Goal: Information Seeking & Learning: Check status

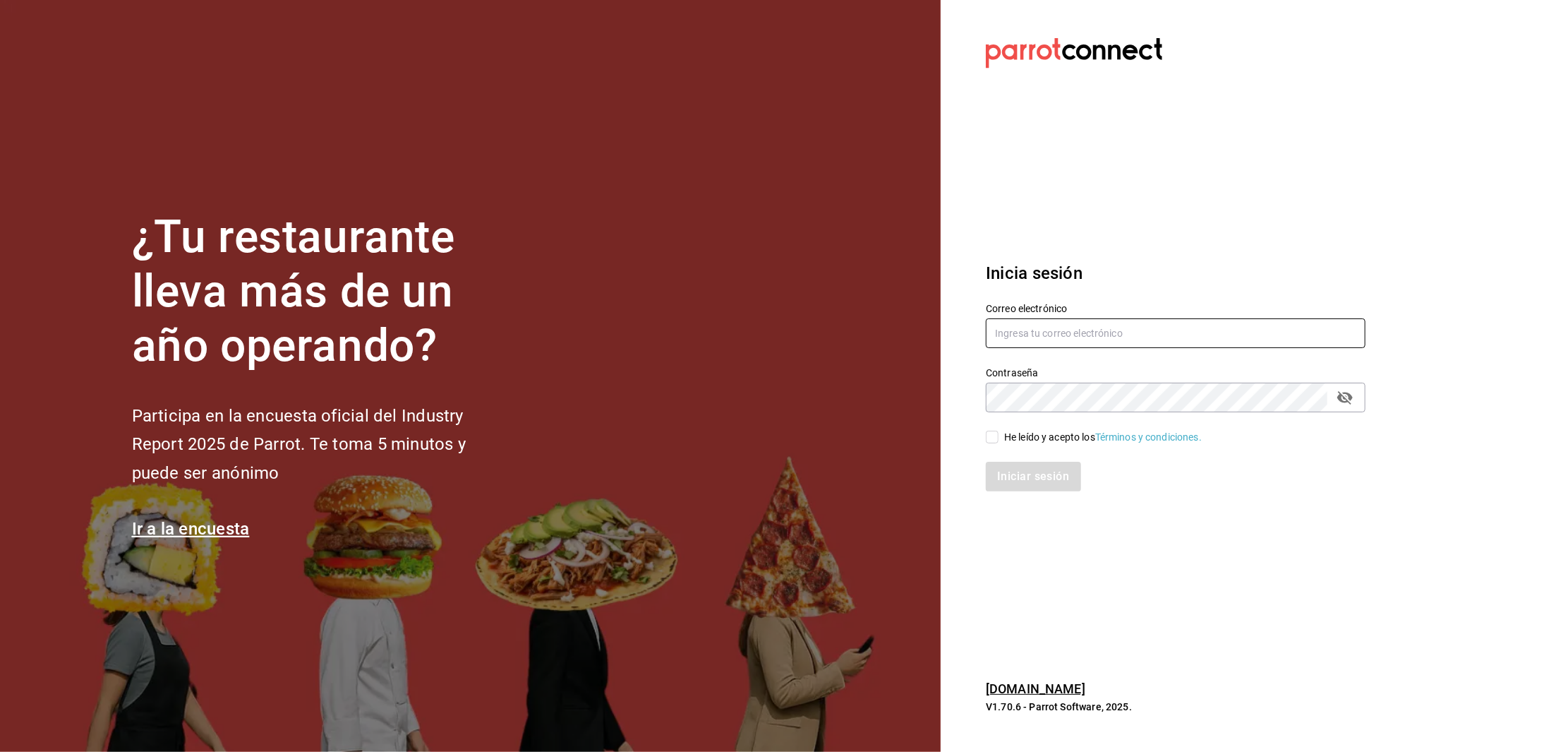
type input "[EMAIL_ADDRESS][DOMAIN_NAME]"
click at [987, 436] on input "He leído y acepto los Términos y condiciones." at bounding box center [992, 437] width 13 height 13
checkbox input "true"
click at [1026, 480] on button "Iniciar sesión" at bounding box center [1034, 477] width 96 height 30
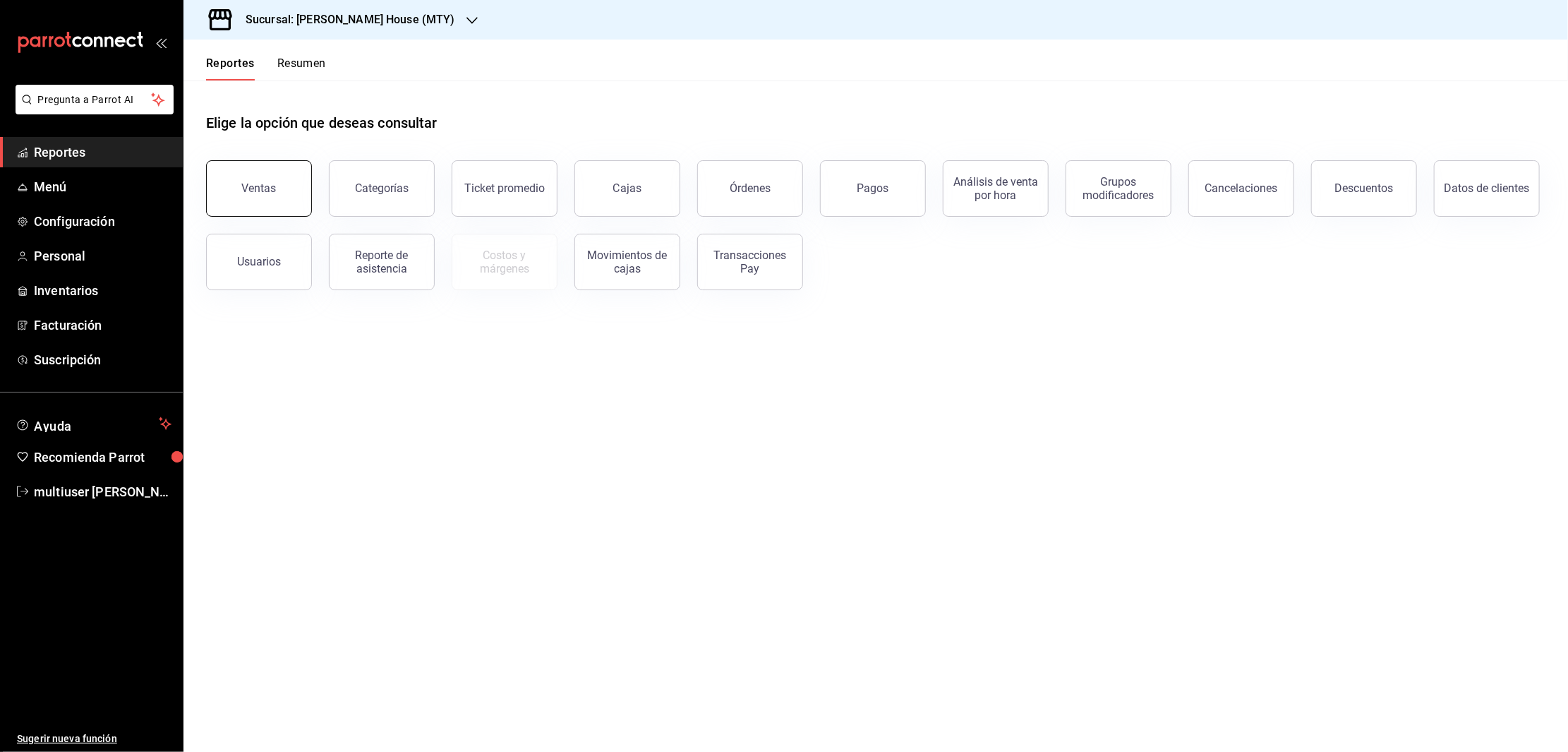
click at [265, 181] on button "Ventas" at bounding box center [258, 188] width 106 height 57
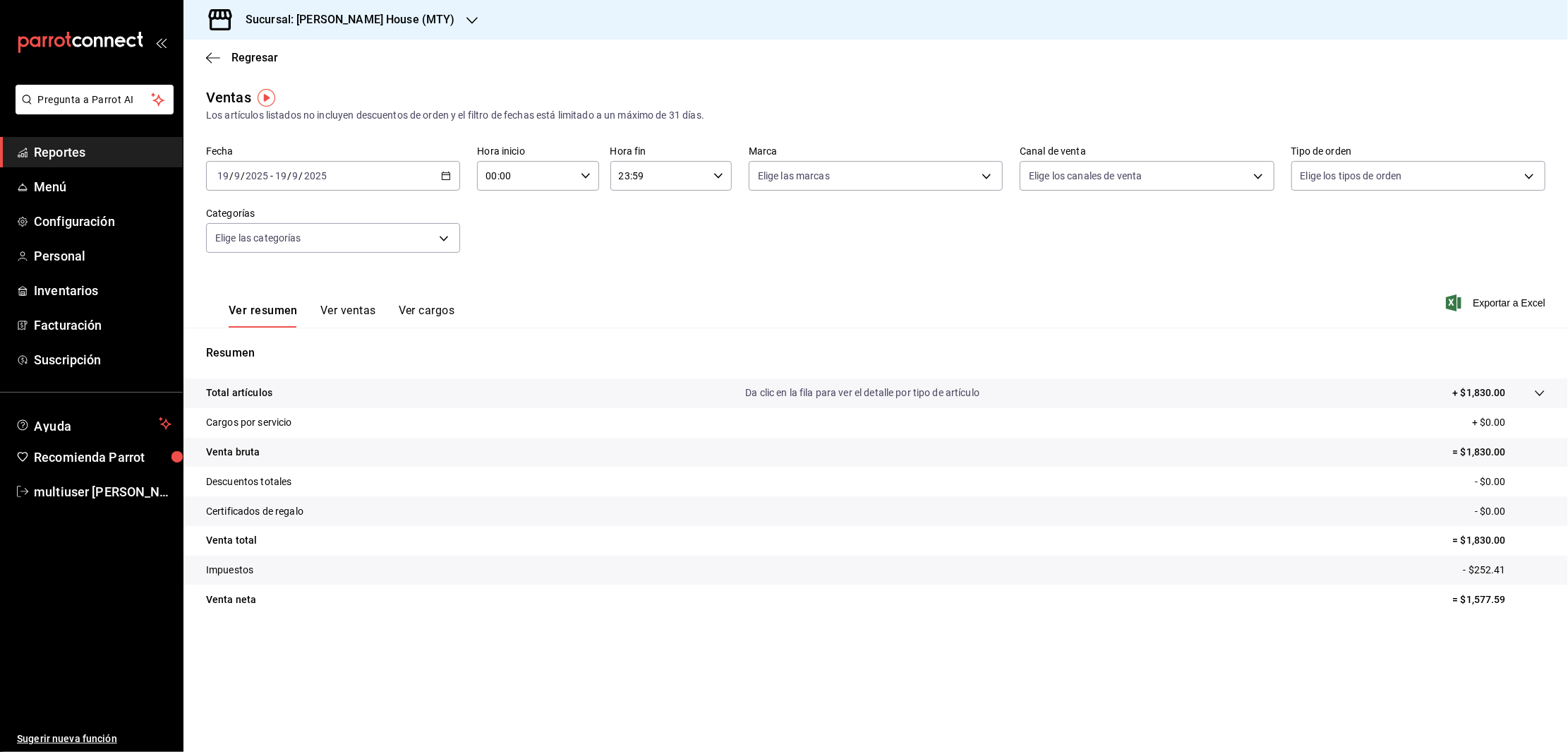
click at [434, 173] on div "[DATE] [DATE] - [DATE] [DATE]" at bounding box center [333, 176] width 254 height 30
click at [226, 334] on li "Rango de fechas" at bounding box center [272, 345] width 132 height 32
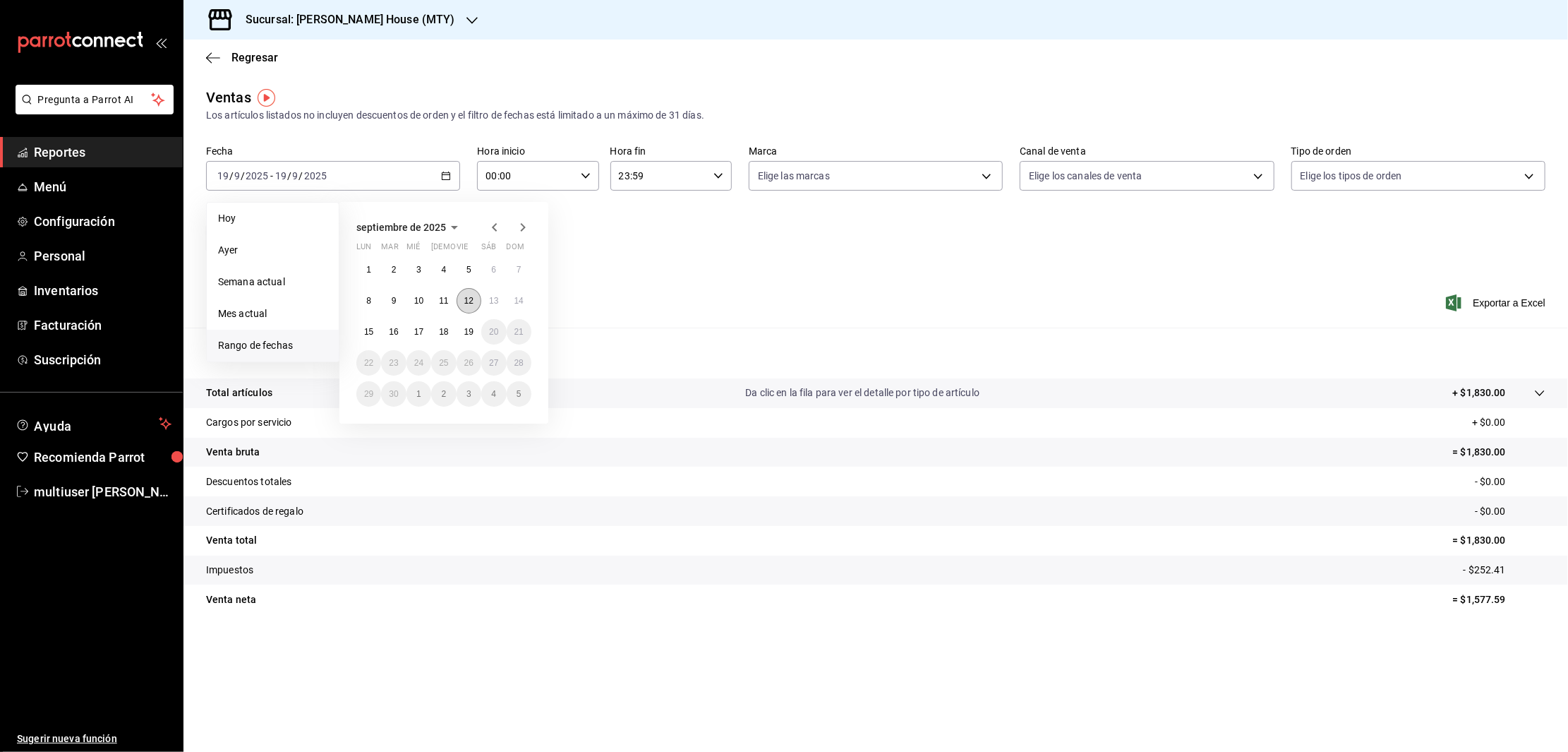
click at [472, 293] on button "12" at bounding box center [468, 300] width 24 height 25
click at [444, 325] on button "18" at bounding box center [443, 332] width 24 height 25
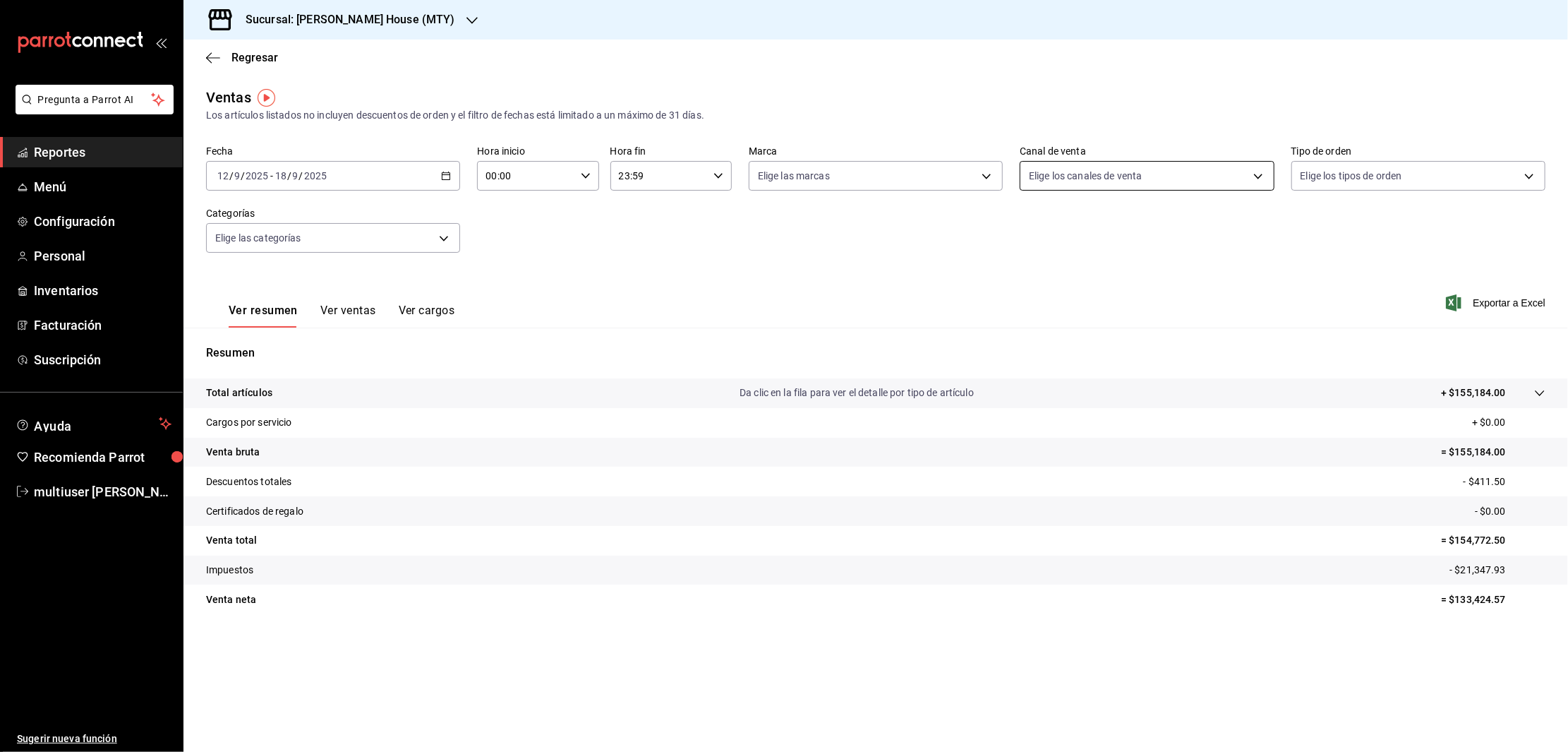
click at [1161, 182] on body "Pregunta a Parrot AI Reportes Menú Configuración Personal Inventarios Facturaci…" at bounding box center [784, 376] width 1568 height 752
click at [1033, 272] on input "checkbox" at bounding box center [1035, 278] width 13 height 13
checkbox input "true"
type input "PARROT"
click at [900, 274] on div at bounding box center [784, 376] width 1568 height 752
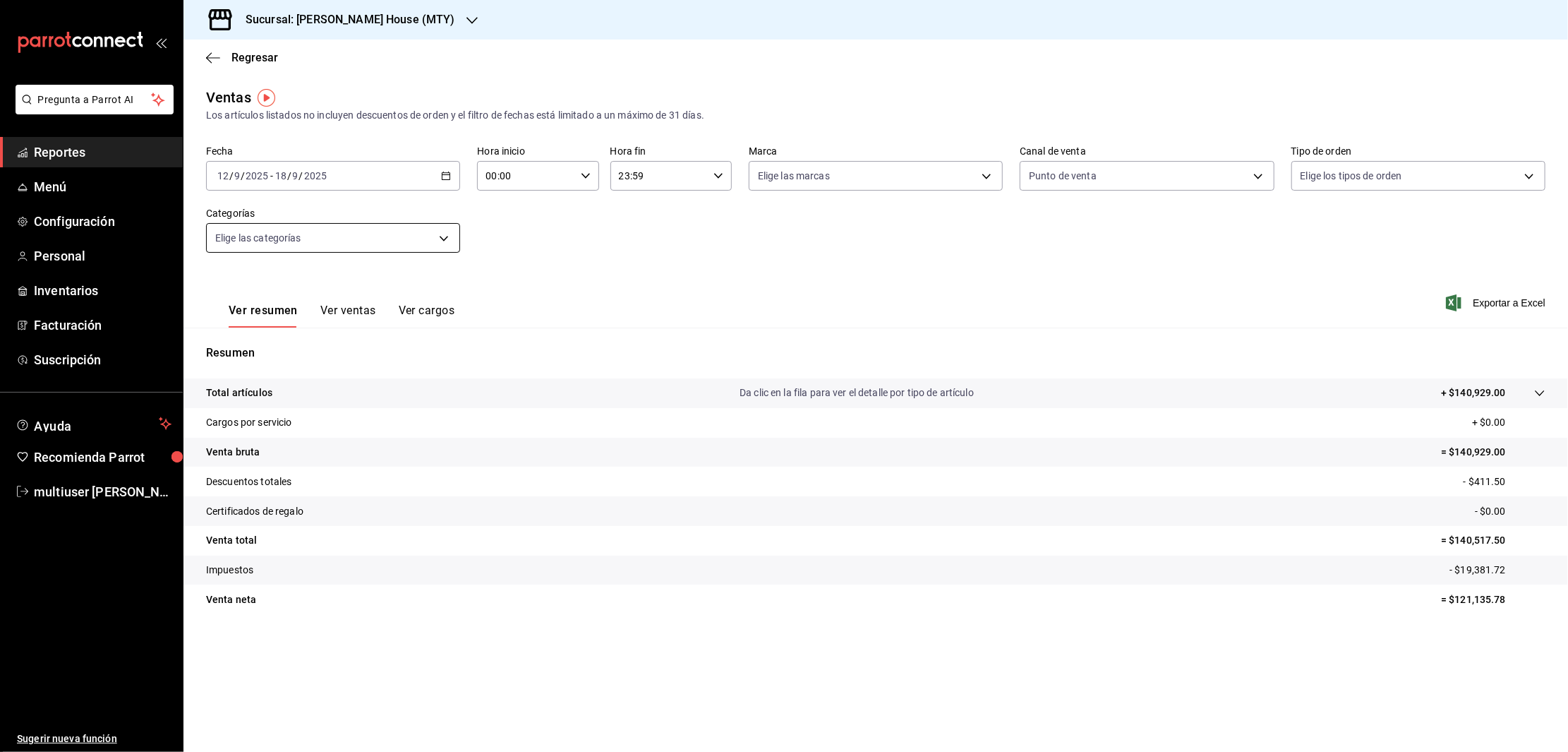
click at [368, 250] on body "Pregunta a Parrot AI Reportes Menú Configuración Personal Inventarios Facturaci…" at bounding box center [784, 376] width 1568 height 752
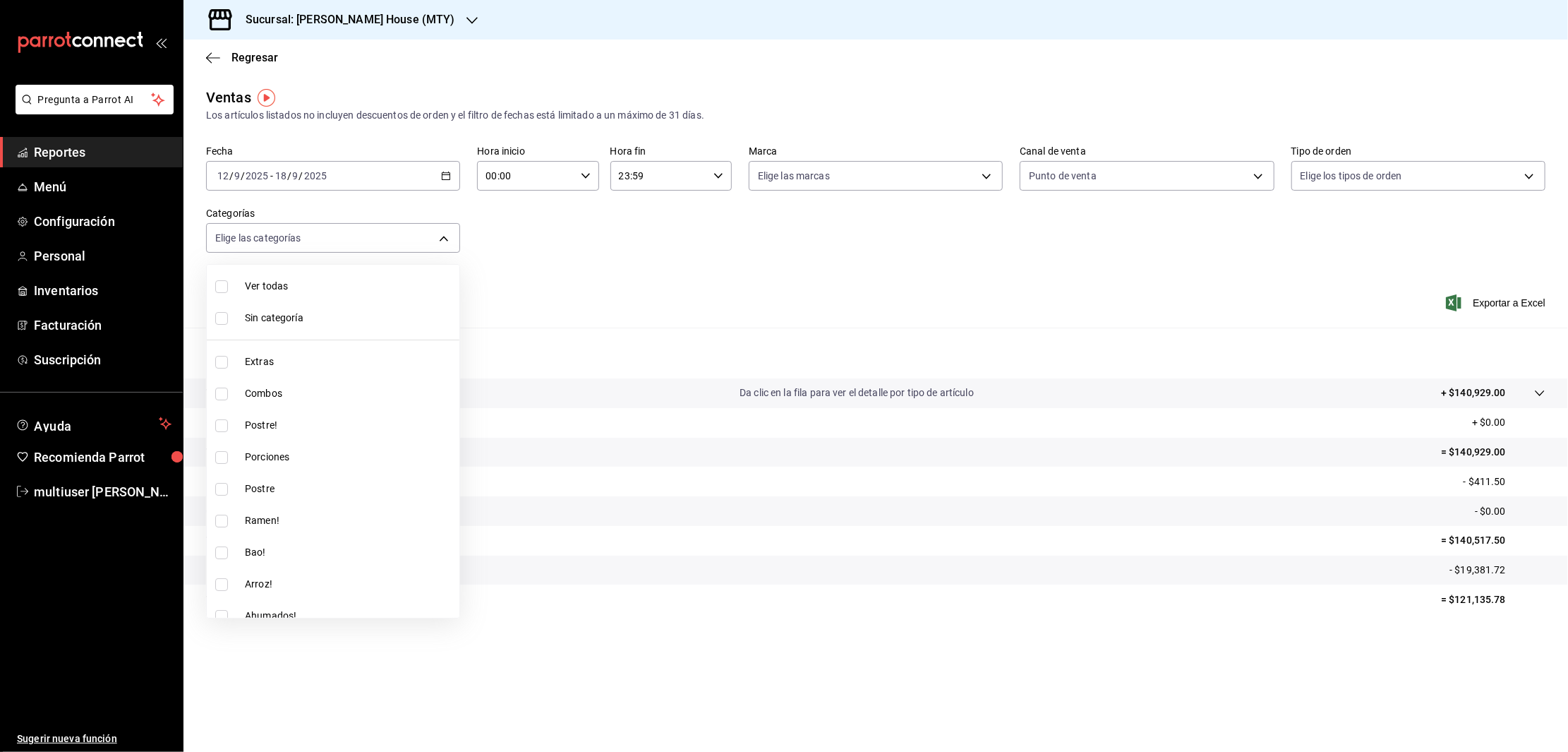
click at [563, 241] on div at bounding box center [784, 376] width 1568 height 752
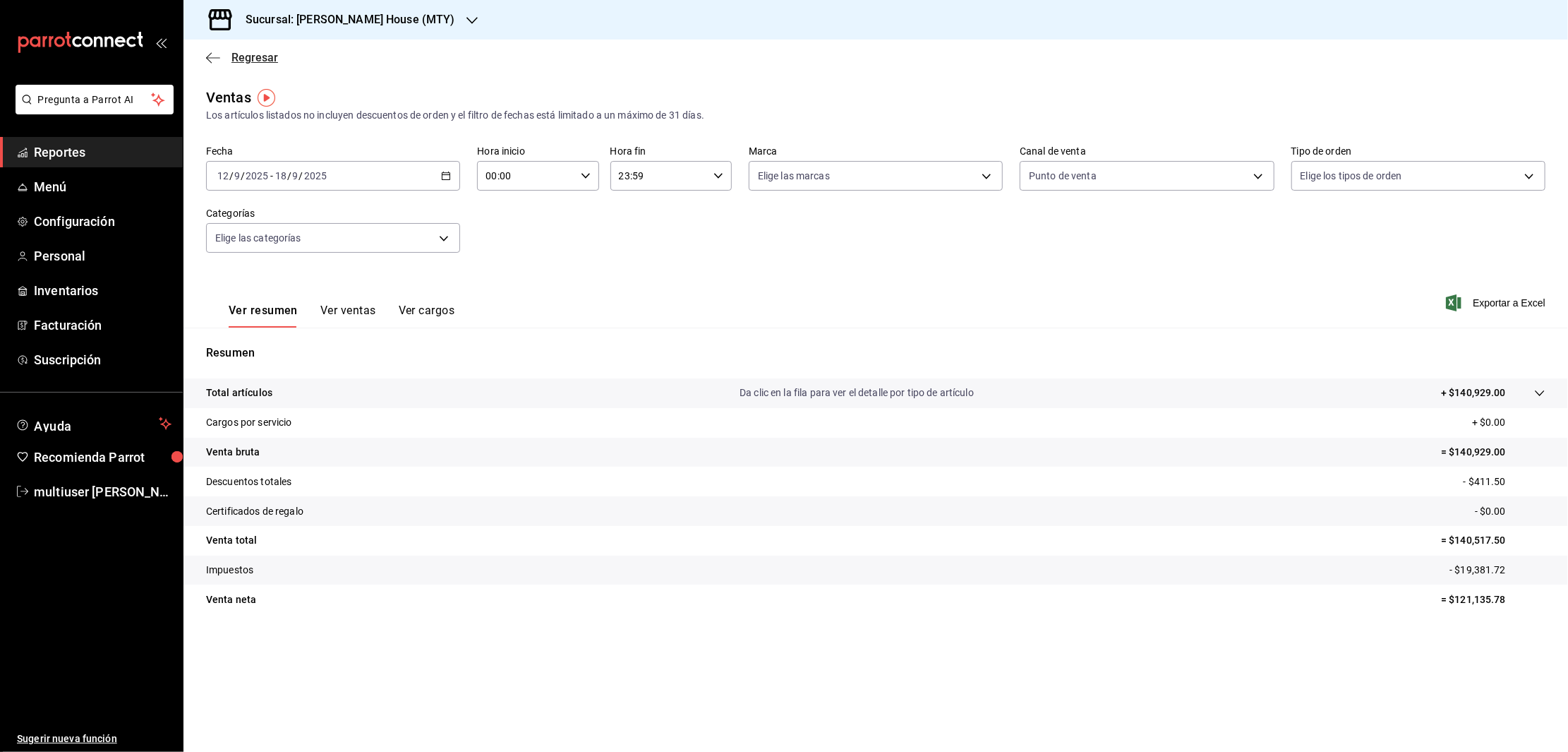
click at [210, 60] on icon "button" at bounding box center [213, 58] width 14 height 13
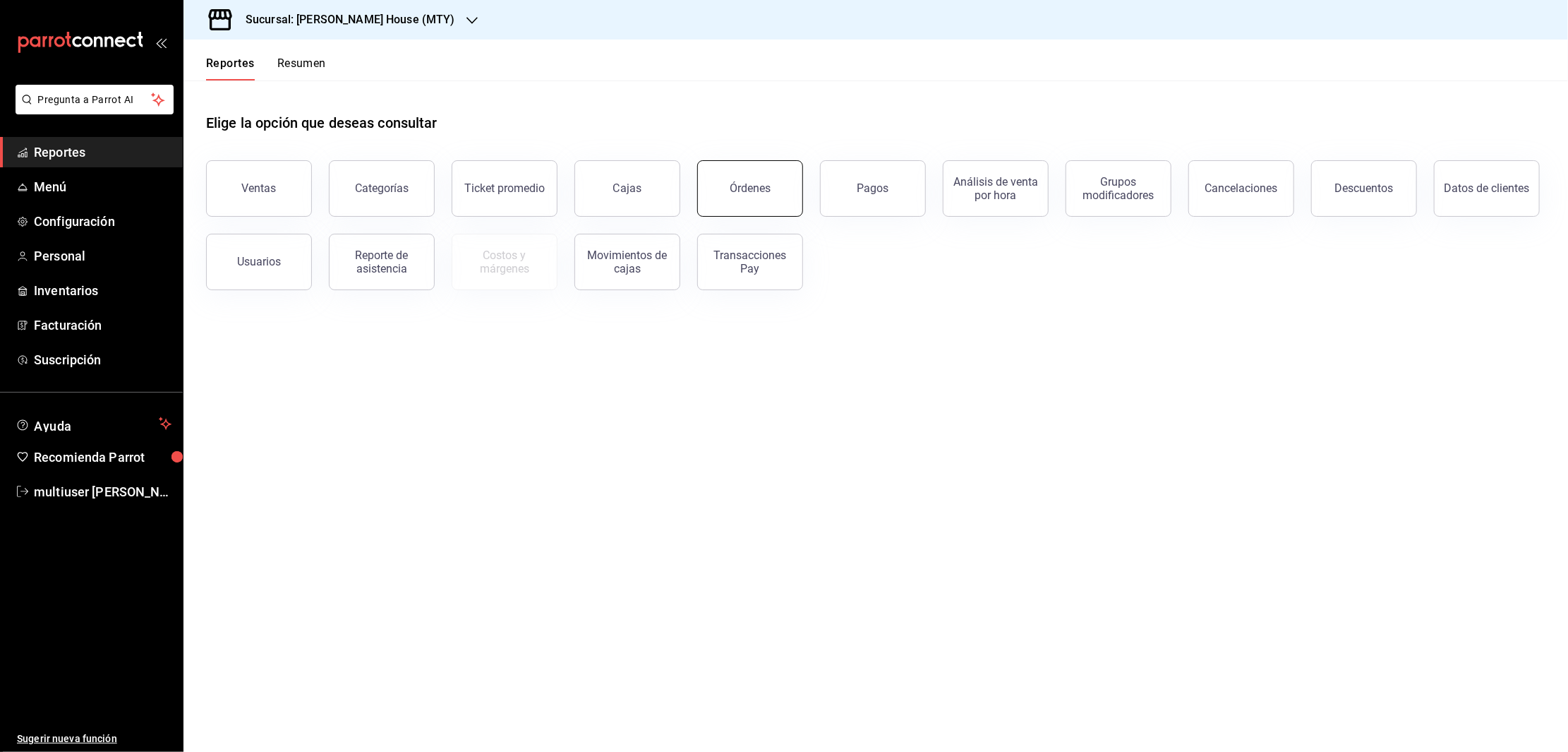
click at [746, 182] on div "Órdenes" at bounding box center [750, 188] width 41 height 13
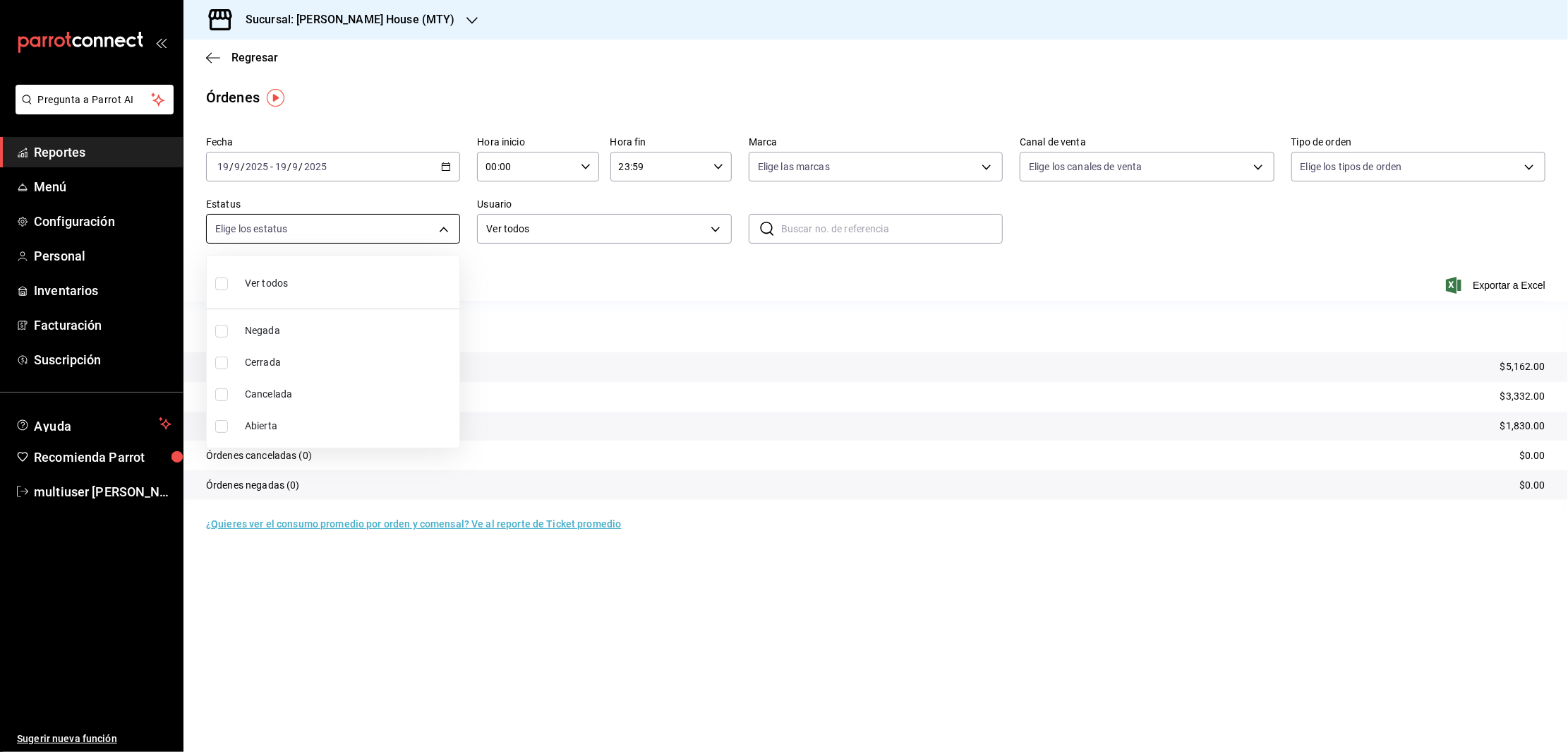
click at [433, 230] on body "Pregunta a Parrot AI Reportes Menú Configuración Personal Inventarios Facturaci…" at bounding box center [784, 376] width 1568 height 752
click at [725, 225] on div at bounding box center [784, 376] width 1568 height 752
click at [725, 225] on body "Pregunta a Parrot AI Reportes Menú Configuración Personal Inventarios Facturaci…" at bounding box center [784, 376] width 1568 height 752
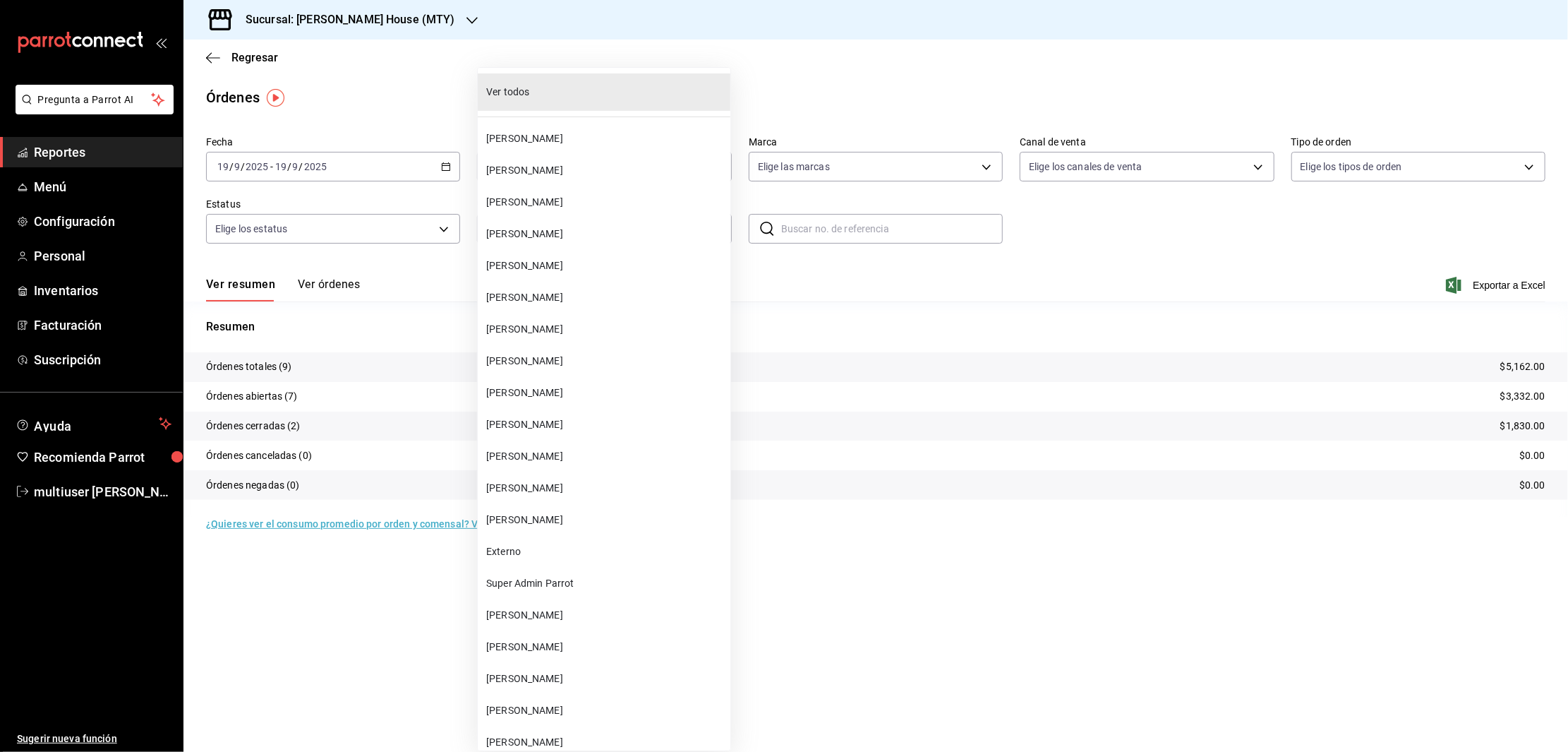
click at [516, 398] on span "[PERSON_NAME]" at bounding box center [605, 393] width 239 height 15
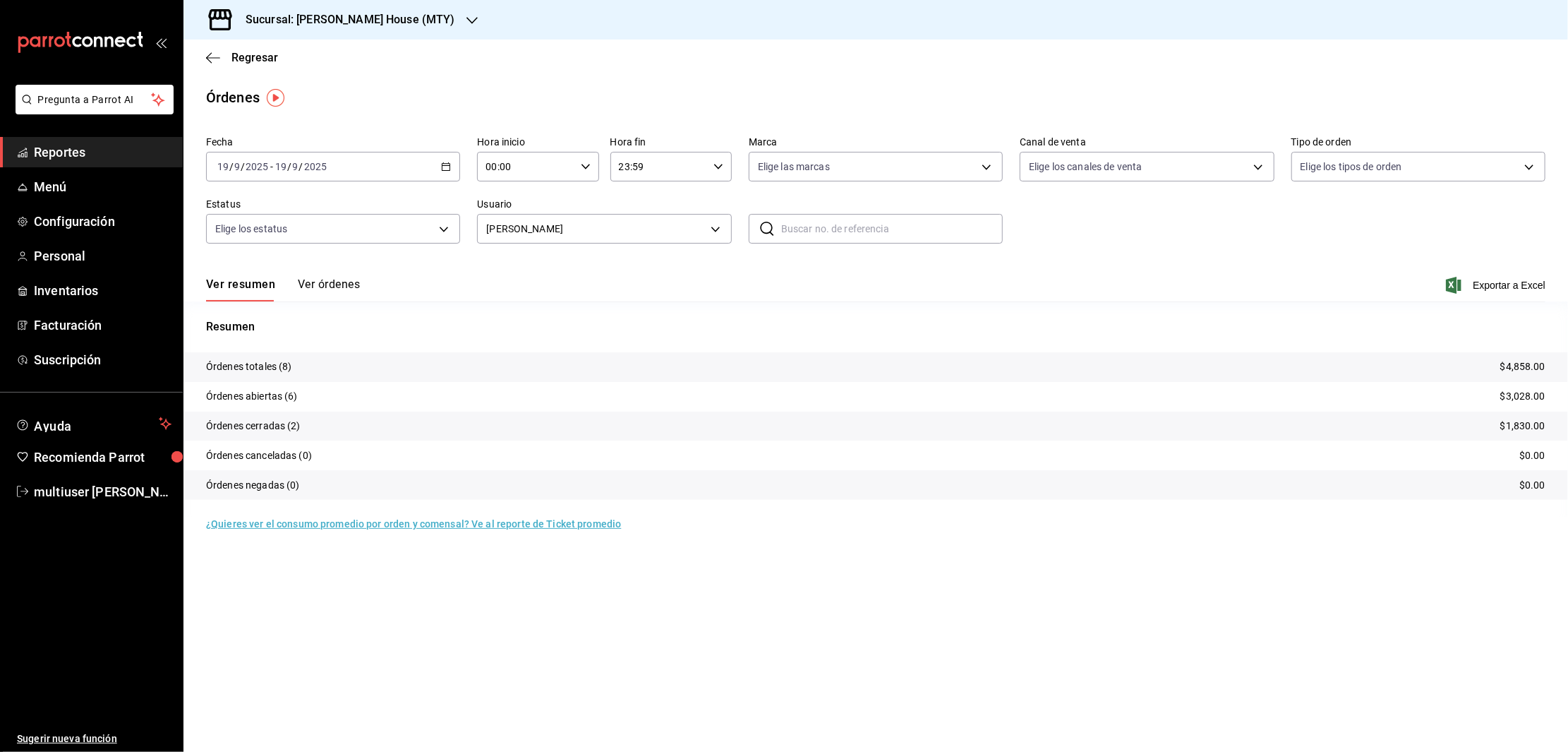
click at [440, 169] on div "[DATE] [DATE] - [DATE] [DATE]" at bounding box center [333, 167] width 254 height 30
click at [256, 359] on li "Rango de fechas" at bounding box center [272, 368] width 132 height 32
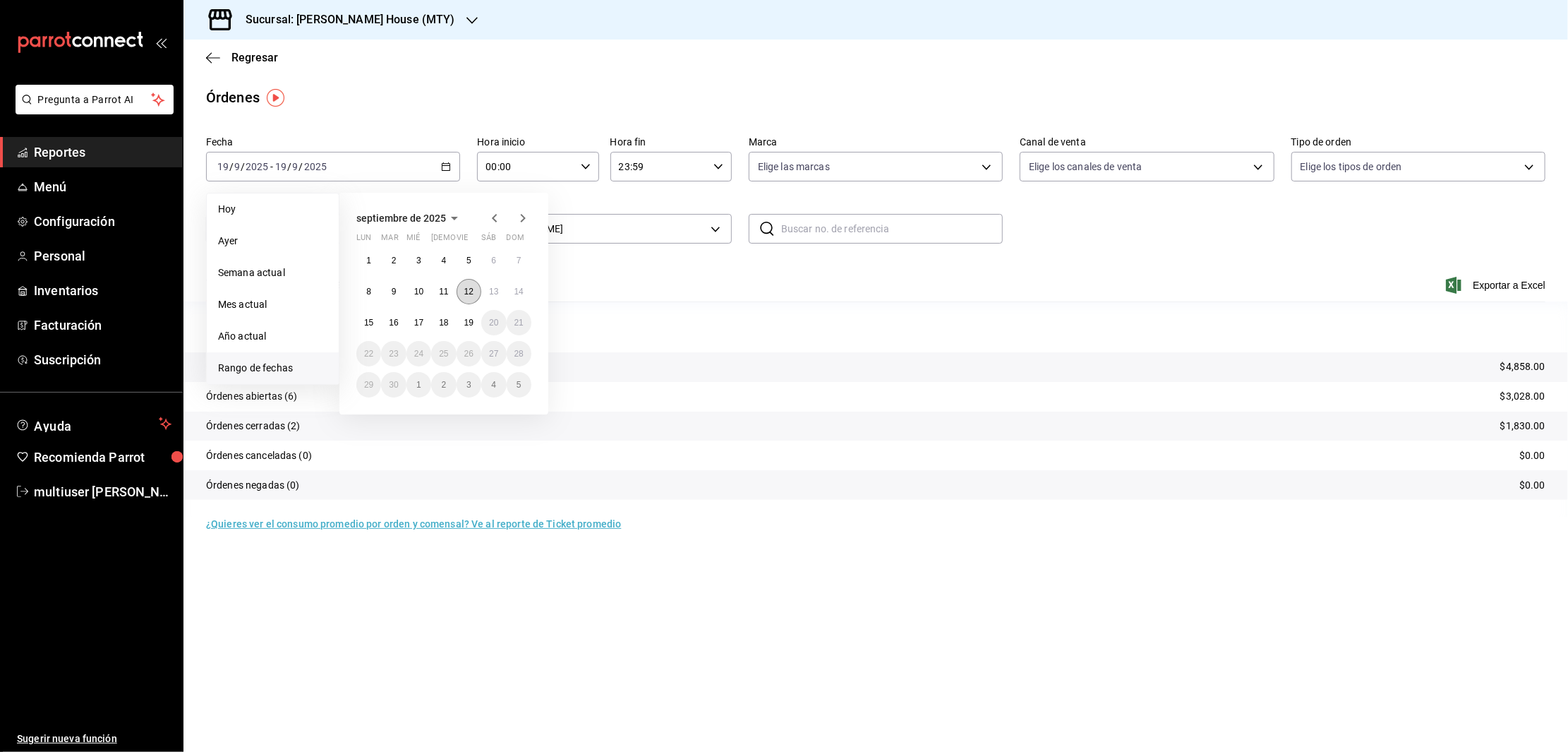
click at [472, 292] on abbr "12" at bounding box center [469, 292] width 9 height 10
click at [449, 326] on button "18" at bounding box center [443, 322] width 24 height 25
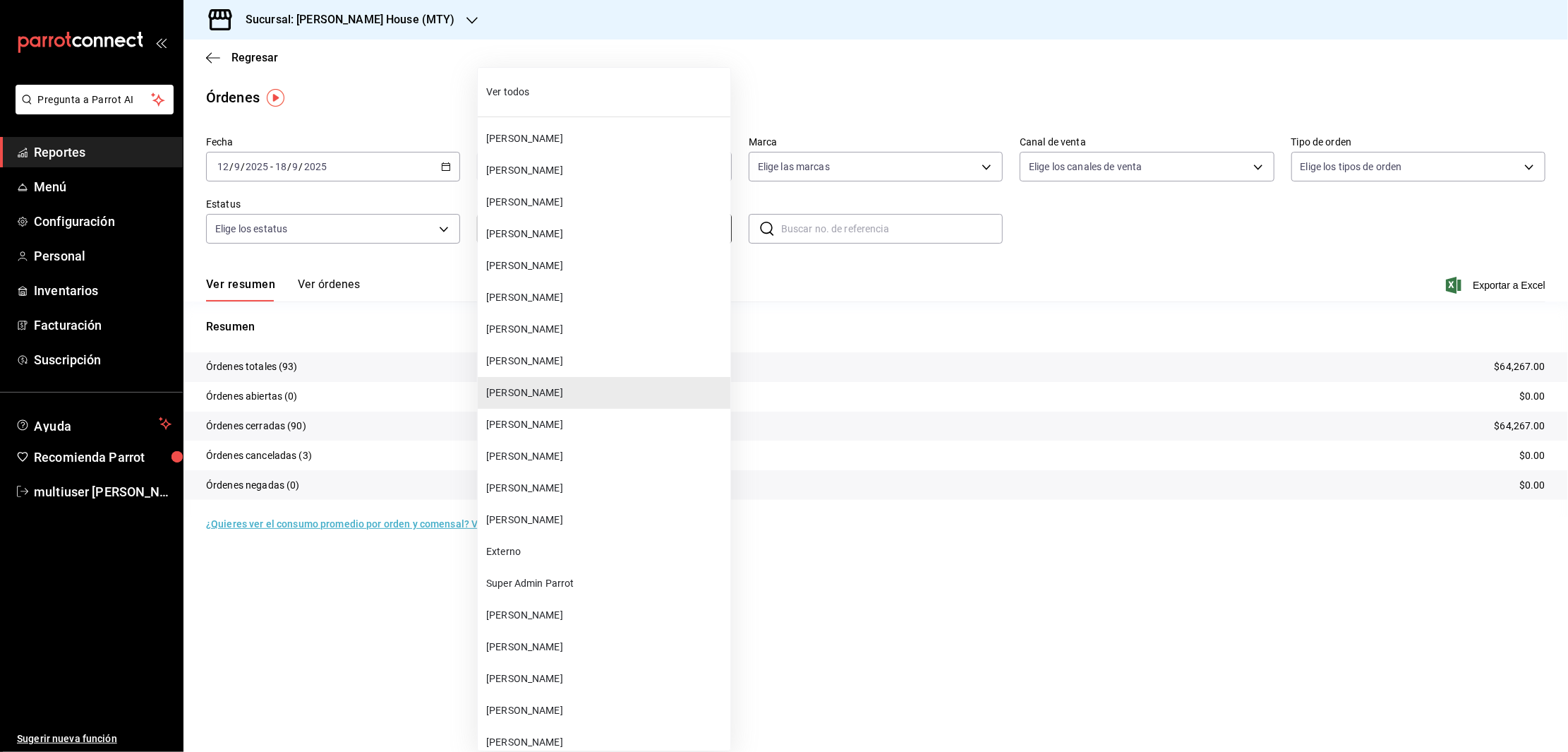
click at [707, 225] on body "Pregunta a Parrot AI Reportes Menú Configuración Personal Inventarios Facturaci…" at bounding box center [784, 376] width 1568 height 752
click at [563, 411] on li "[PERSON_NAME]" at bounding box center [604, 425] width 253 height 32
type input "9537feae-fabd-4eb5-8936-5a0e4a3de3e4"
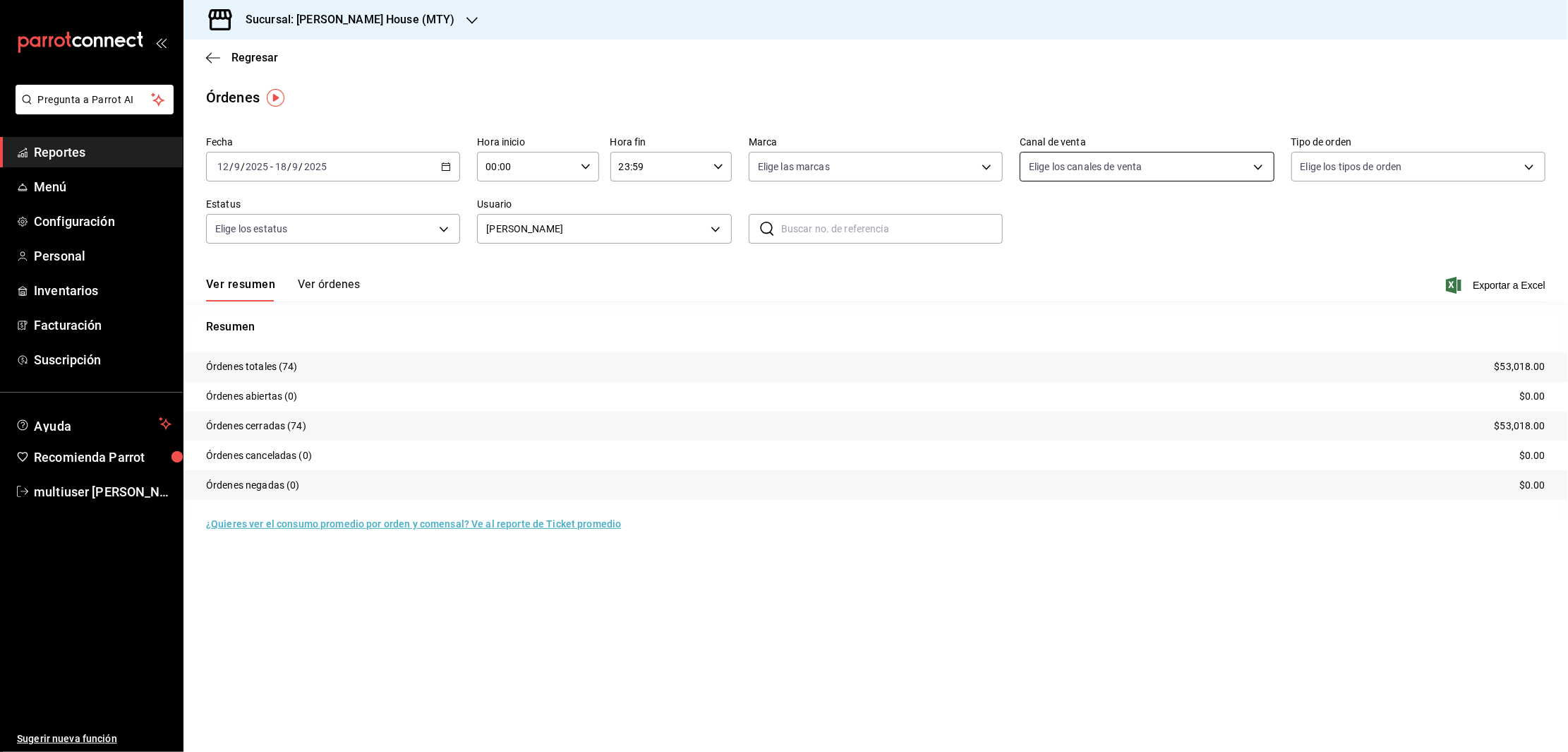
click at [1179, 164] on body "Pregunta a Parrot AI Reportes Menú Configuración Personal Inventarios Facturaci…" at bounding box center [784, 376] width 1568 height 752
click at [1376, 169] on div at bounding box center [784, 376] width 1568 height 752
click at [1374, 169] on body "Pregunta a Parrot AI Reportes Menú Configuración Personal Inventarios Facturaci…" at bounding box center [784, 376] width 1568 height 752
click at [1306, 386] on li "Comer aquí" at bounding box center [1418, 396] width 253 height 32
type input "a236aaaa-0473-462e-ba0d-d55faa974d3c"
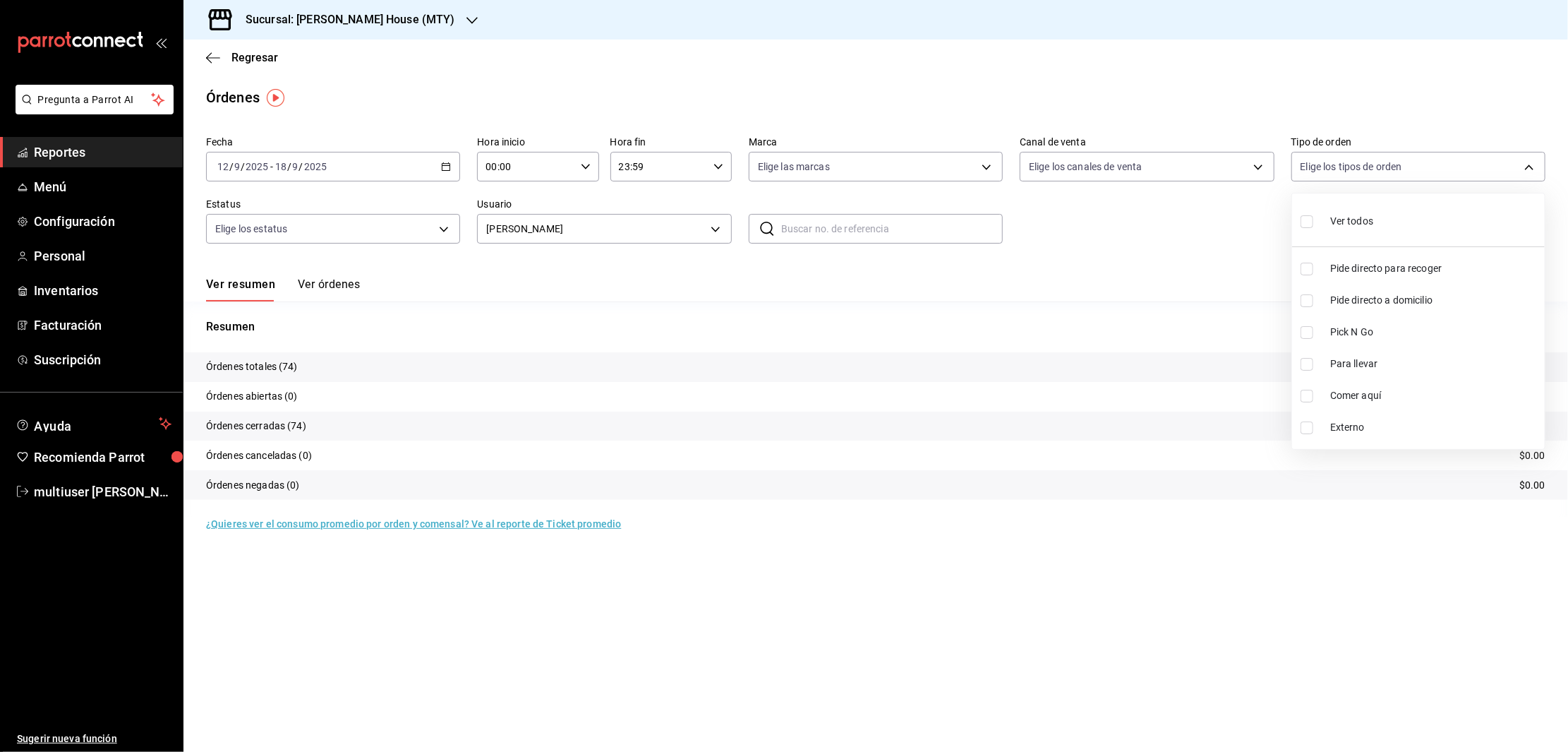
checkbox input "true"
click at [1257, 160] on div at bounding box center [784, 376] width 1568 height 752
click at [1257, 160] on body "Pregunta a Parrot AI Reportes Menú Configuración Personal Inventarios Facturaci…" at bounding box center [784, 376] width 1568 height 752
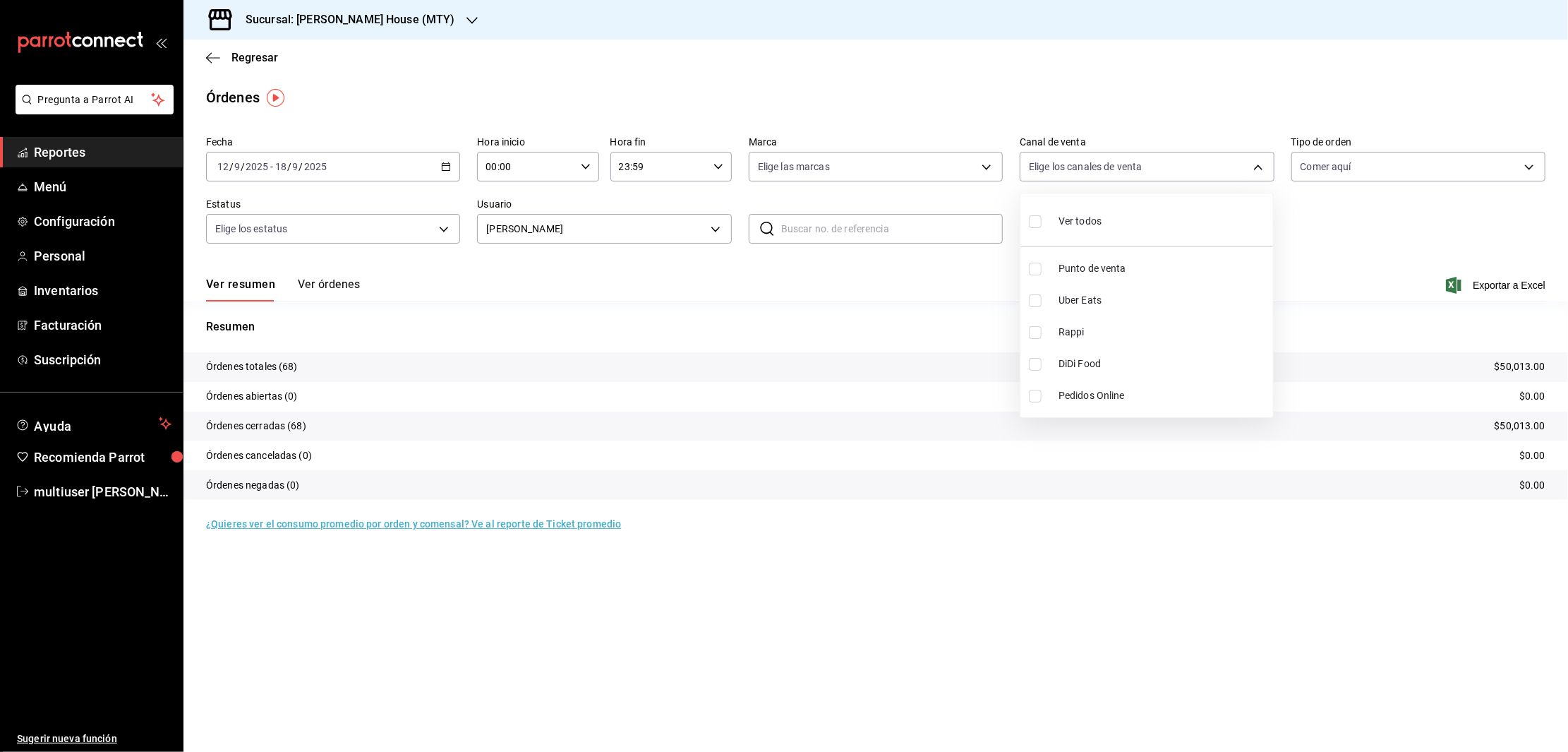
click at [1037, 261] on li "Punto de venta" at bounding box center [1146, 269] width 253 height 32
type input "PARROT"
checkbox input "true"
click at [1481, 206] on div at bounding box center [784, 376] width 1568 height 752
click at [686, 229] on body "Pregunta a Parrot AI Reportes Menú Configuración Personal Inventarios Facturaci…" at bounding box center [784, 376] width 1568 height 752
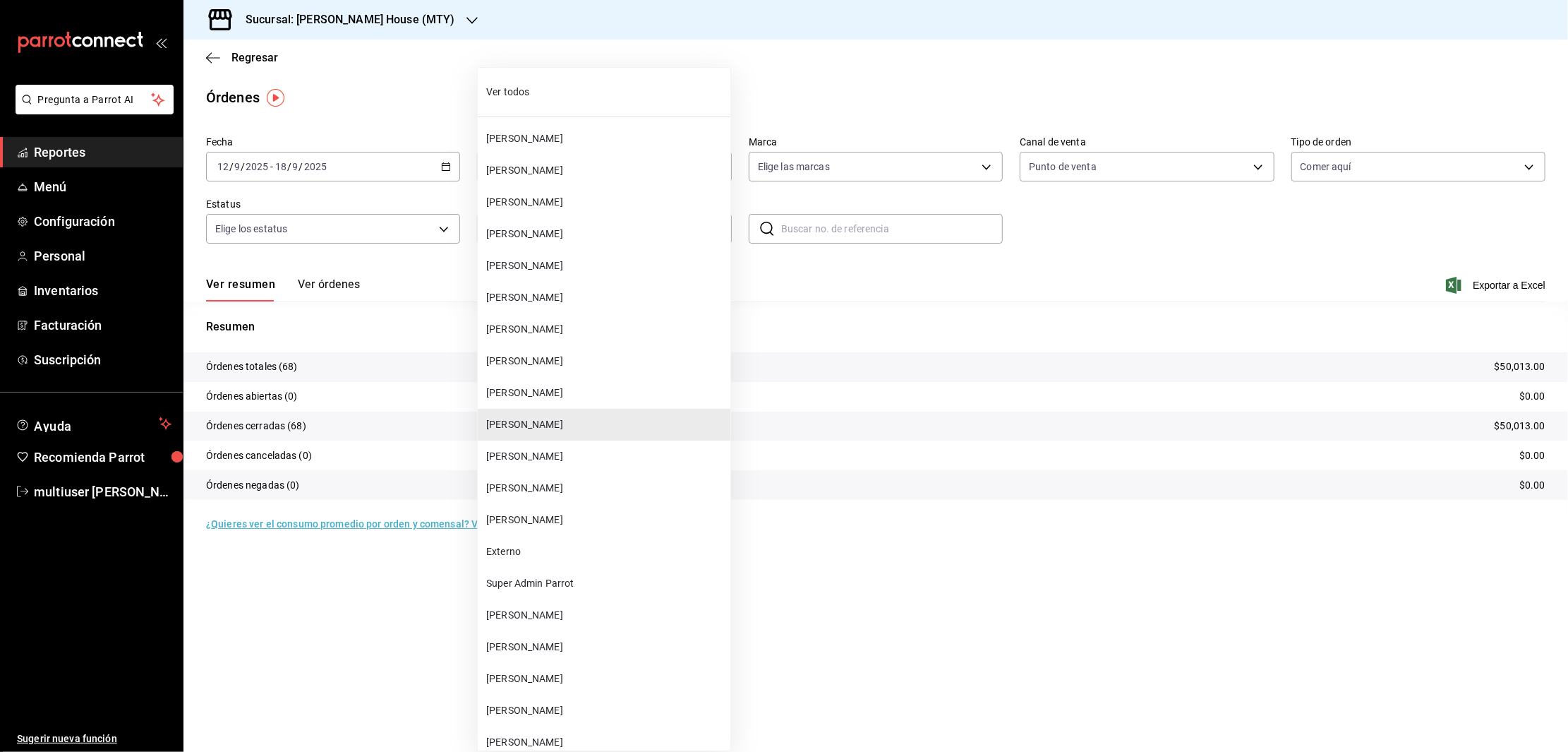
click at [554, 385] on span "[PERSON_NAME]" at bounding box center [605, 393] width 239 height 15
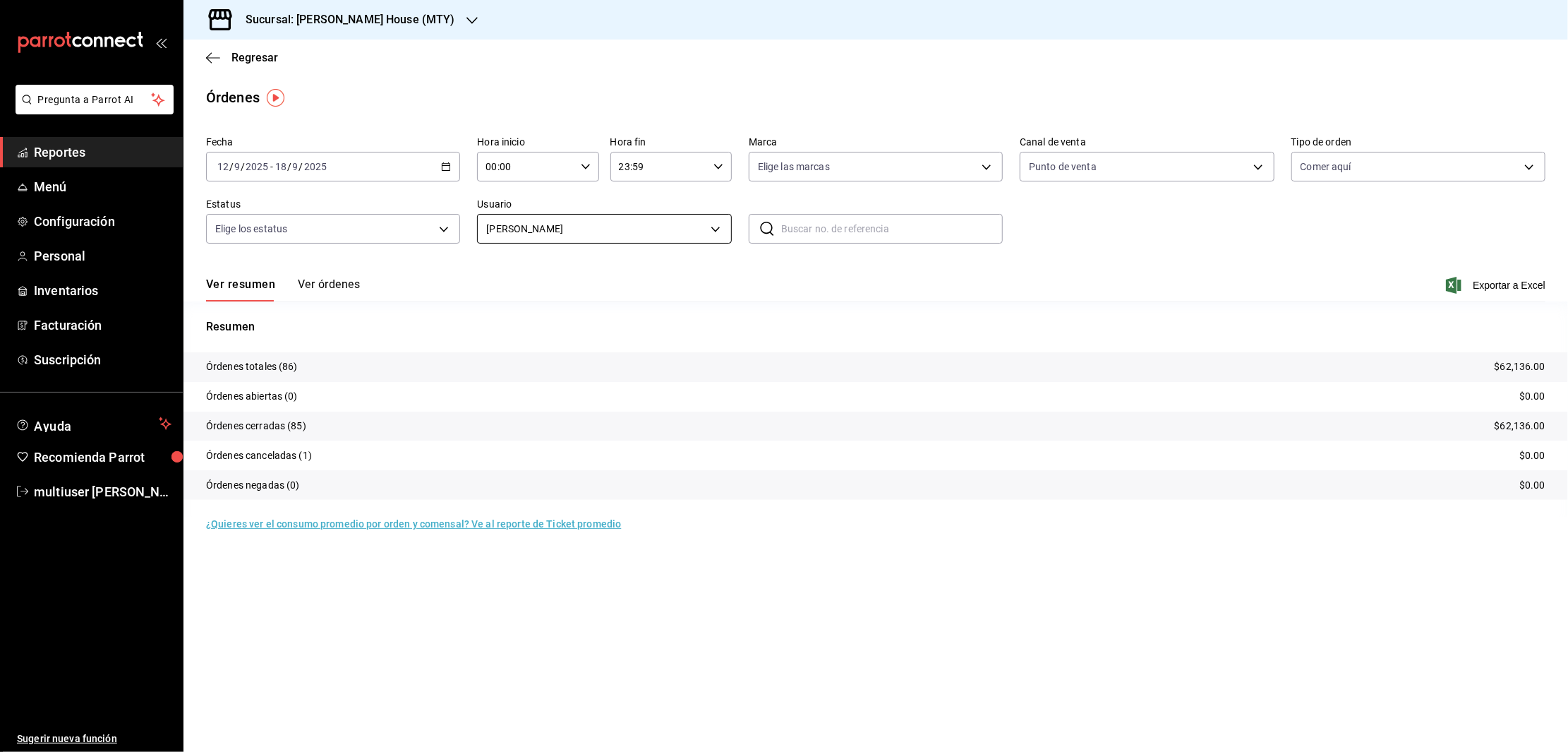
click at [704, 222] on body "Pregunta a Parrot AI Reportes Menú Configuración Personal Inventarios Facturaci…" at bounding box center [784, 376] width 1568 height 752
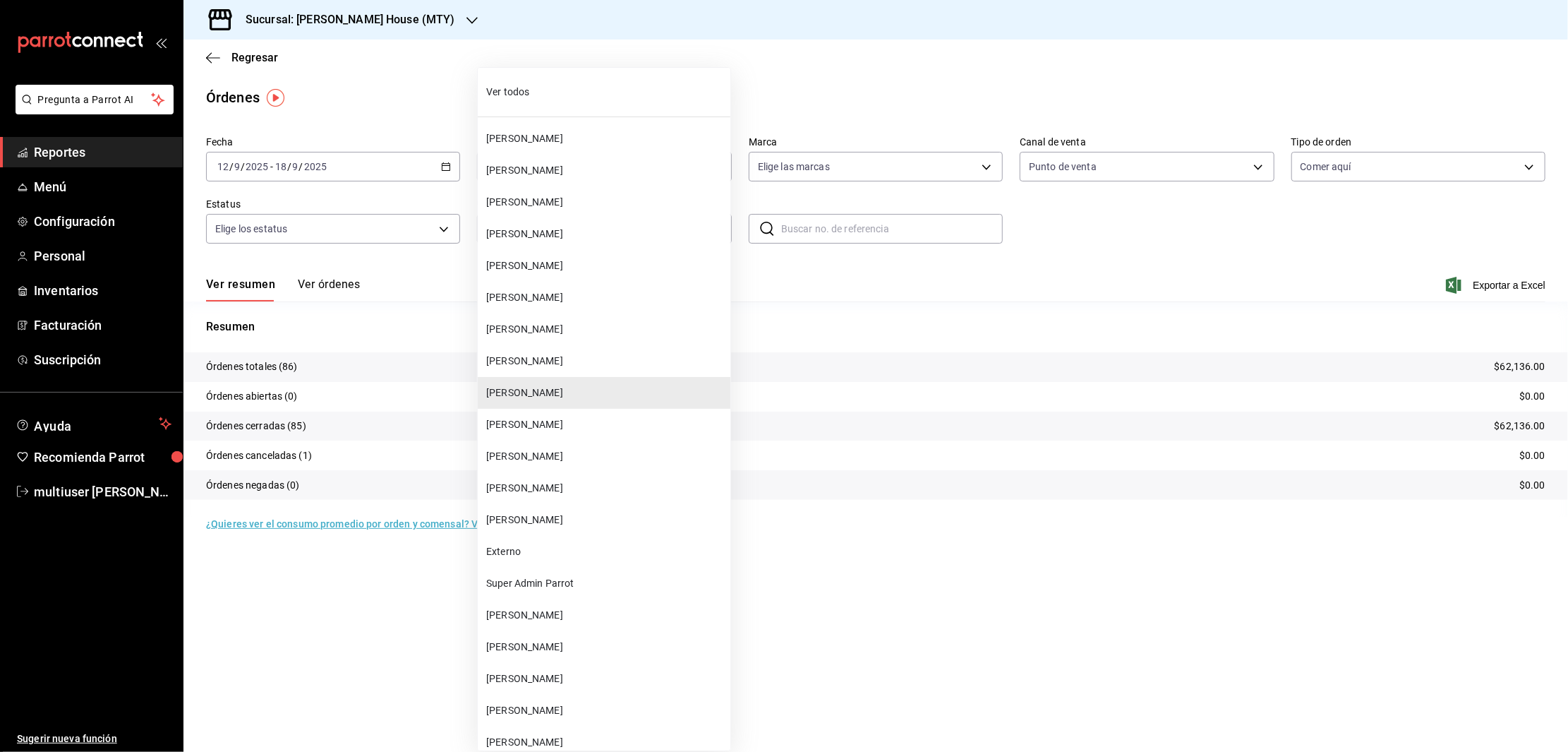
click at [525, 449] on span "[PERSON_NAME]" at bounding box center [605, 456] width 239 height 15
click at [712, 221] on body "Pregunta a Parrot AI Reportes Menú Configuración Personal Inventarios Facturaci…" at bounding box center [784, 376] width 1568 height 752
click at [434, 162] on div at bounding box center [784, 376] width 1568 height 752
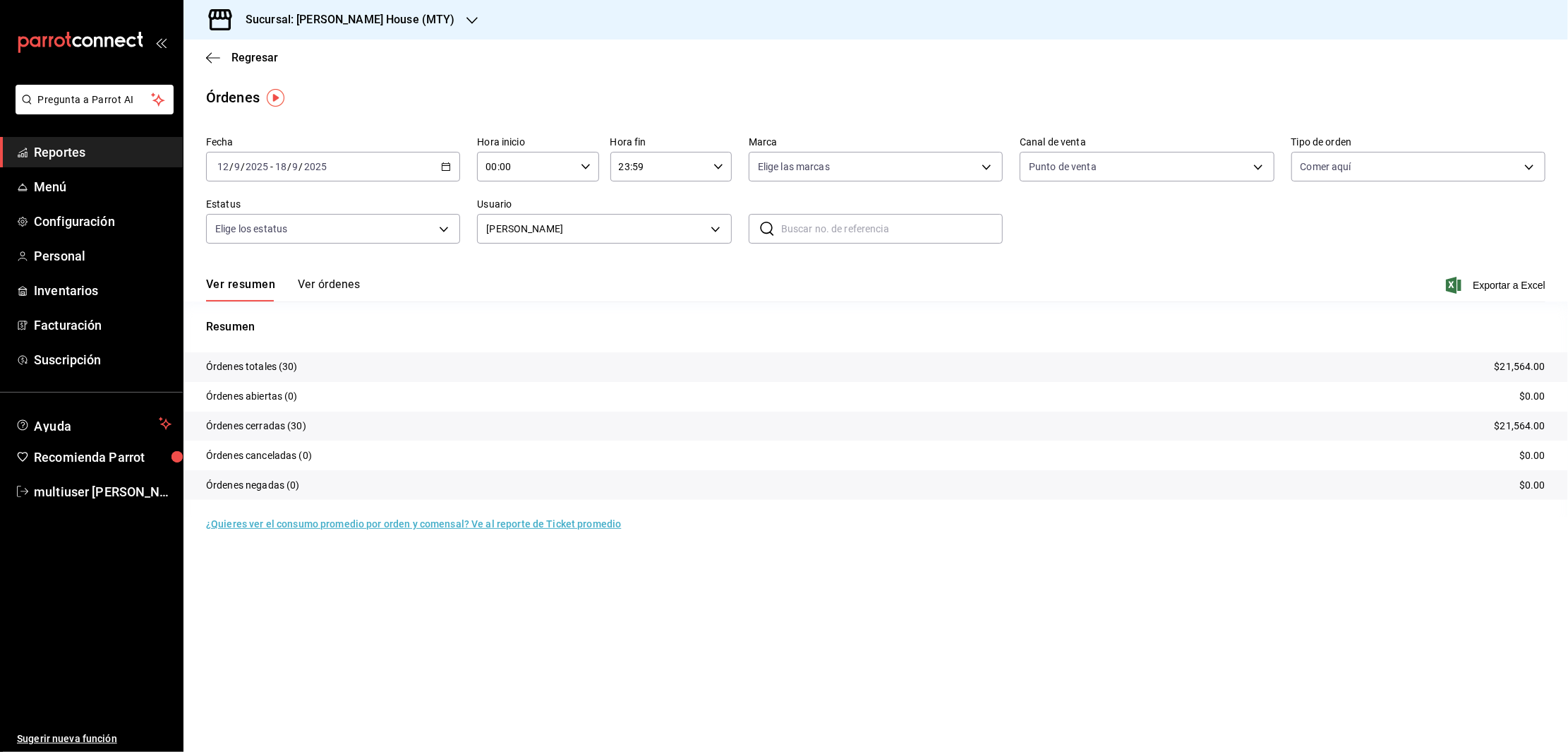
click at [445, 166] on icon "button" at bounding box center [446, 166] width 10 height 10
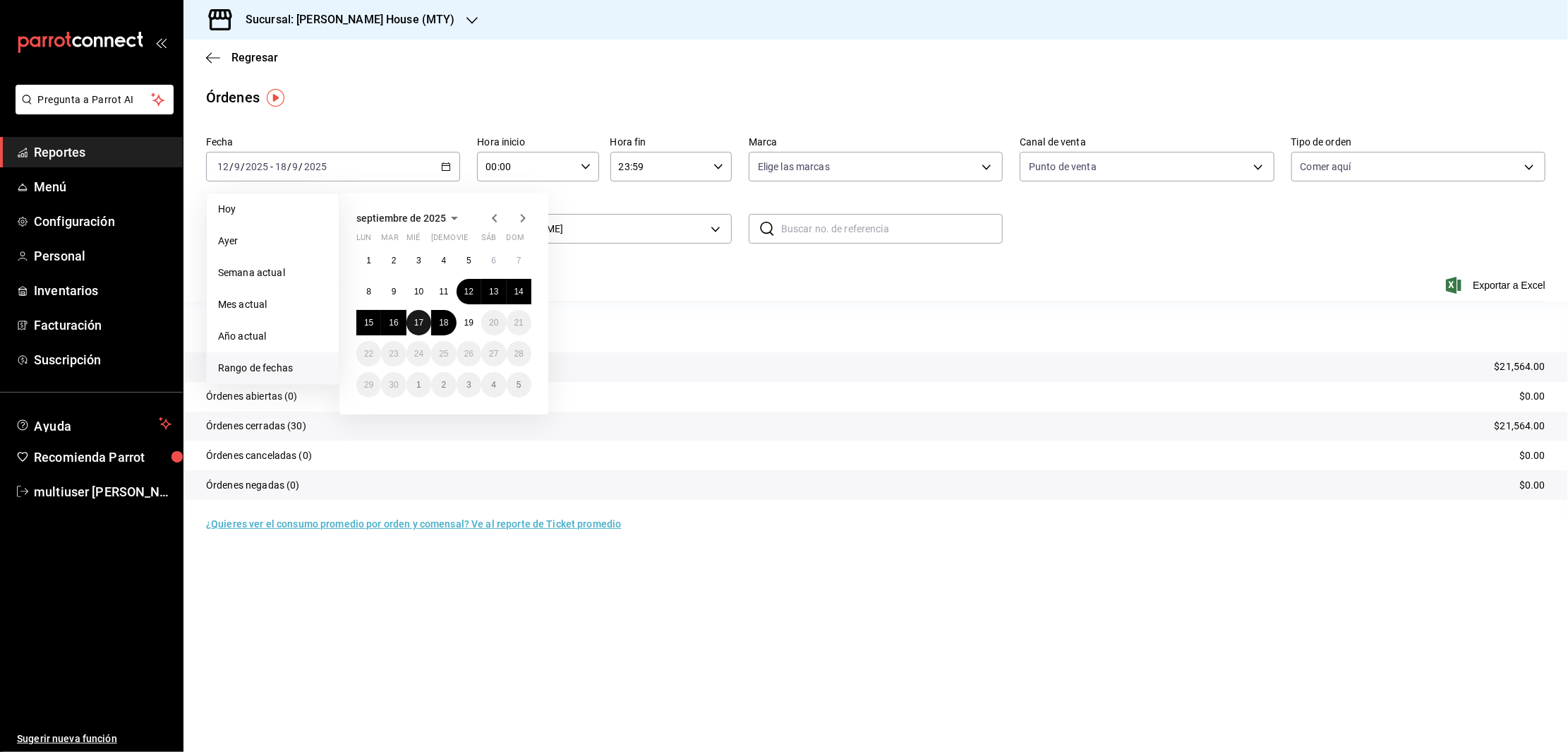
click at [414, 315] on button "17" at bounding box center [418, 322] width 24 height 25
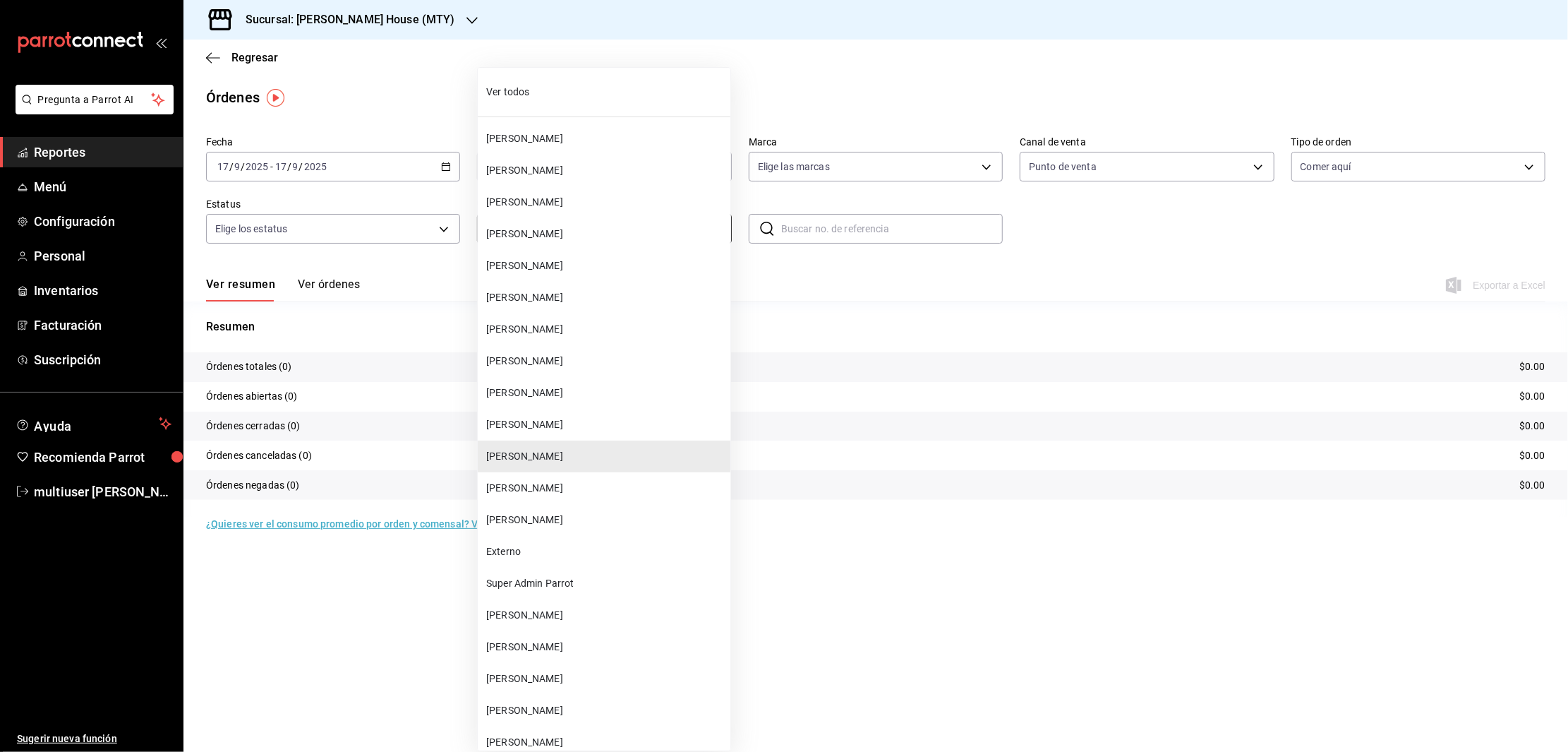
click at [712, 225] on body "Pregunta a Parrot AI Reportes Menú Configuración Personal Inventarios Facturaci…" at bounding box center [784, 376] width 1568 height 752
click at [552, 382] on li "[PERSON_NAME]" at bounding box center [604, 393] width 253 height 32
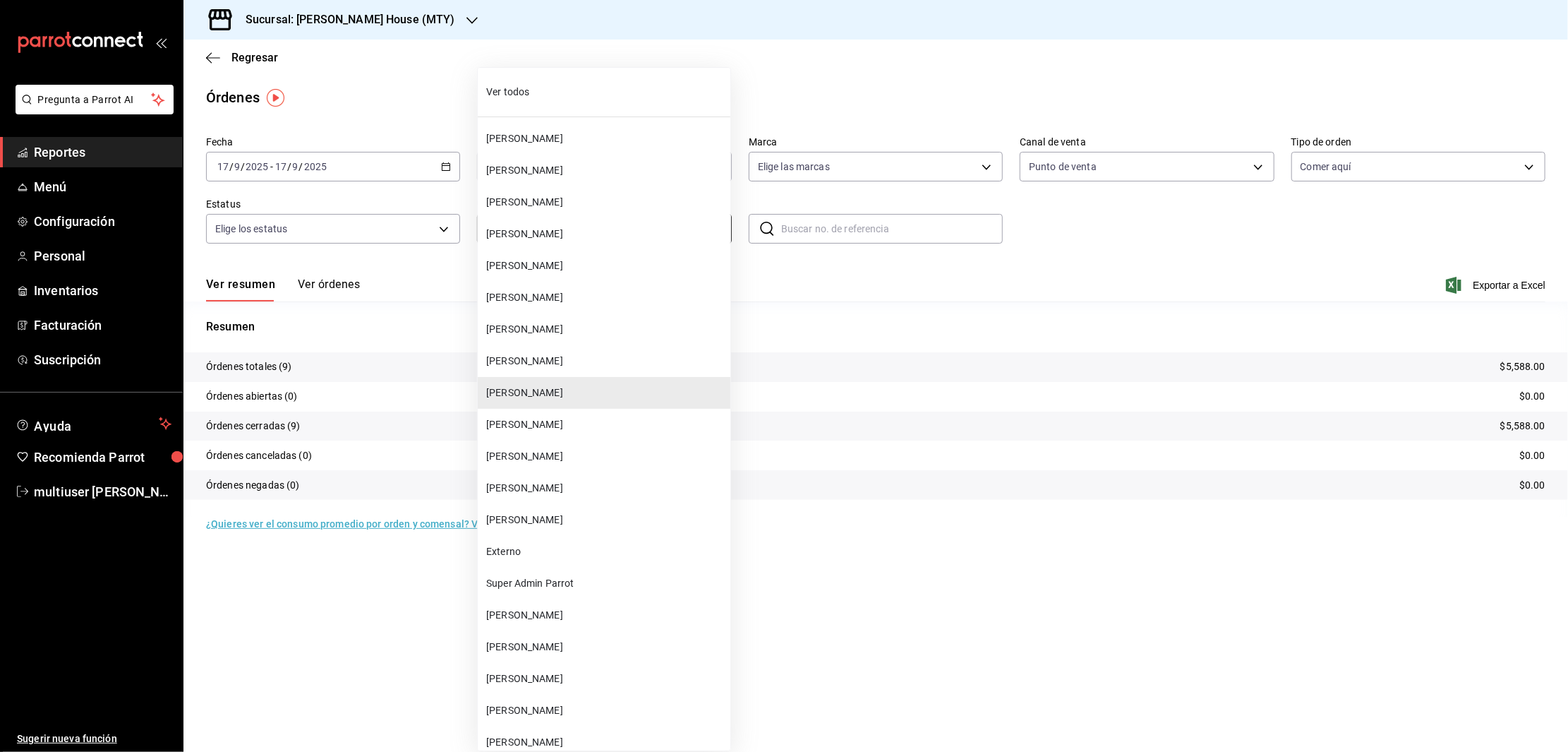
click at [716, 220] on body "Pregunta a Parrot AI Reportes Menú Configuración Personal Inventarios Facturaci…" at bounding box center [784, 376] width 1568 height 752
click at [526, 419] on span "[PERSON_NAME]" at bounding box center [605, 424] width 239 height 15
click at [709, 225] on body "Pregunta a Parrot AI Reportes Menú Configuración Personal Inventarios Facturaci…" at bounding box center [784, 376] width 1568 height 752
click at [536, 448] on li "[PERSON_NAME]" at bounding box center [604, 456] width 253 height 32
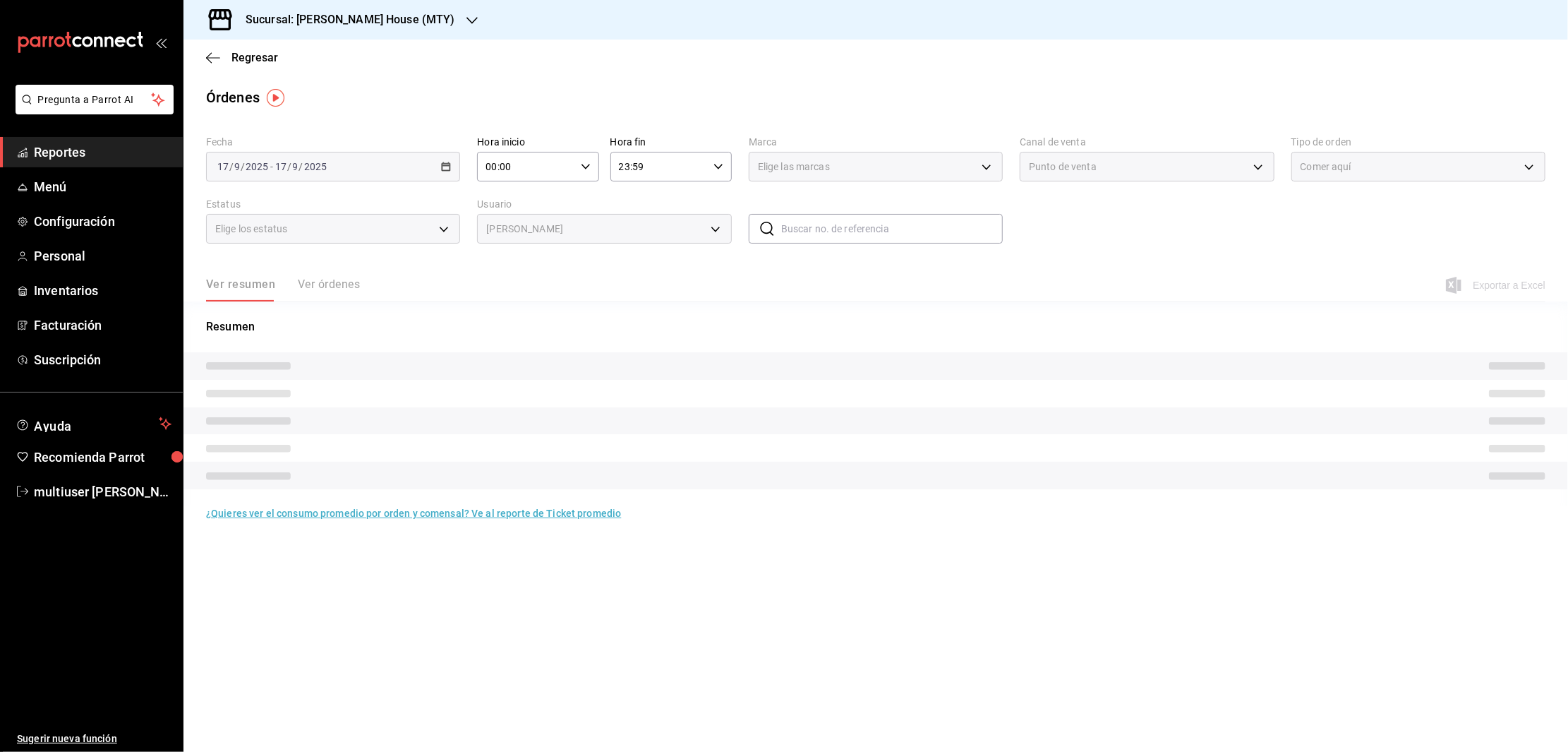
type input "02f43c51-eaef-4eb7-b5e8-b2838a9faec0"
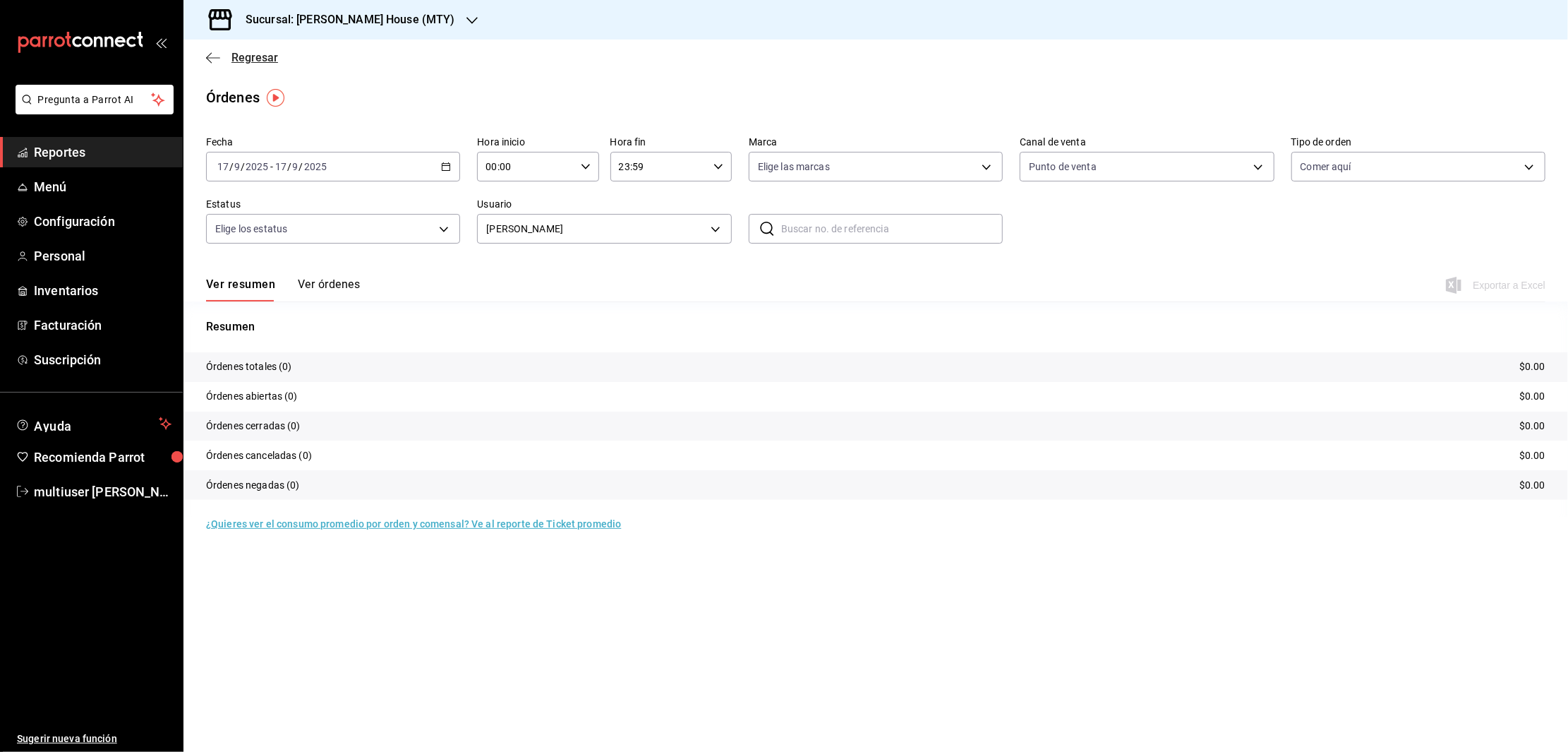
click at [218, 63] on icon "button" at bounding box center [213, 58] width 14 height 13
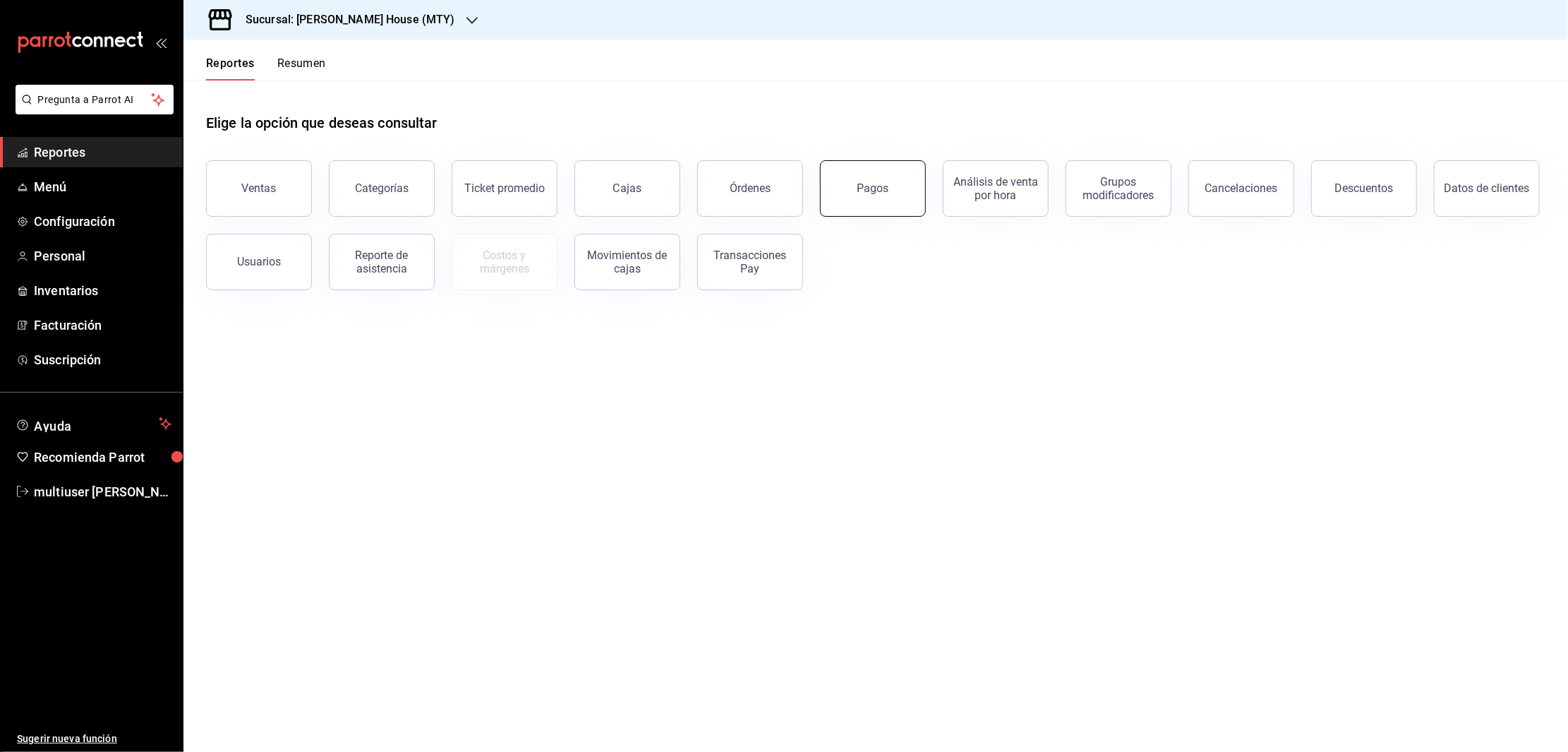
click at [859, 198] on button "Pagos" at bounding box center [873, 188] width 106 height 57
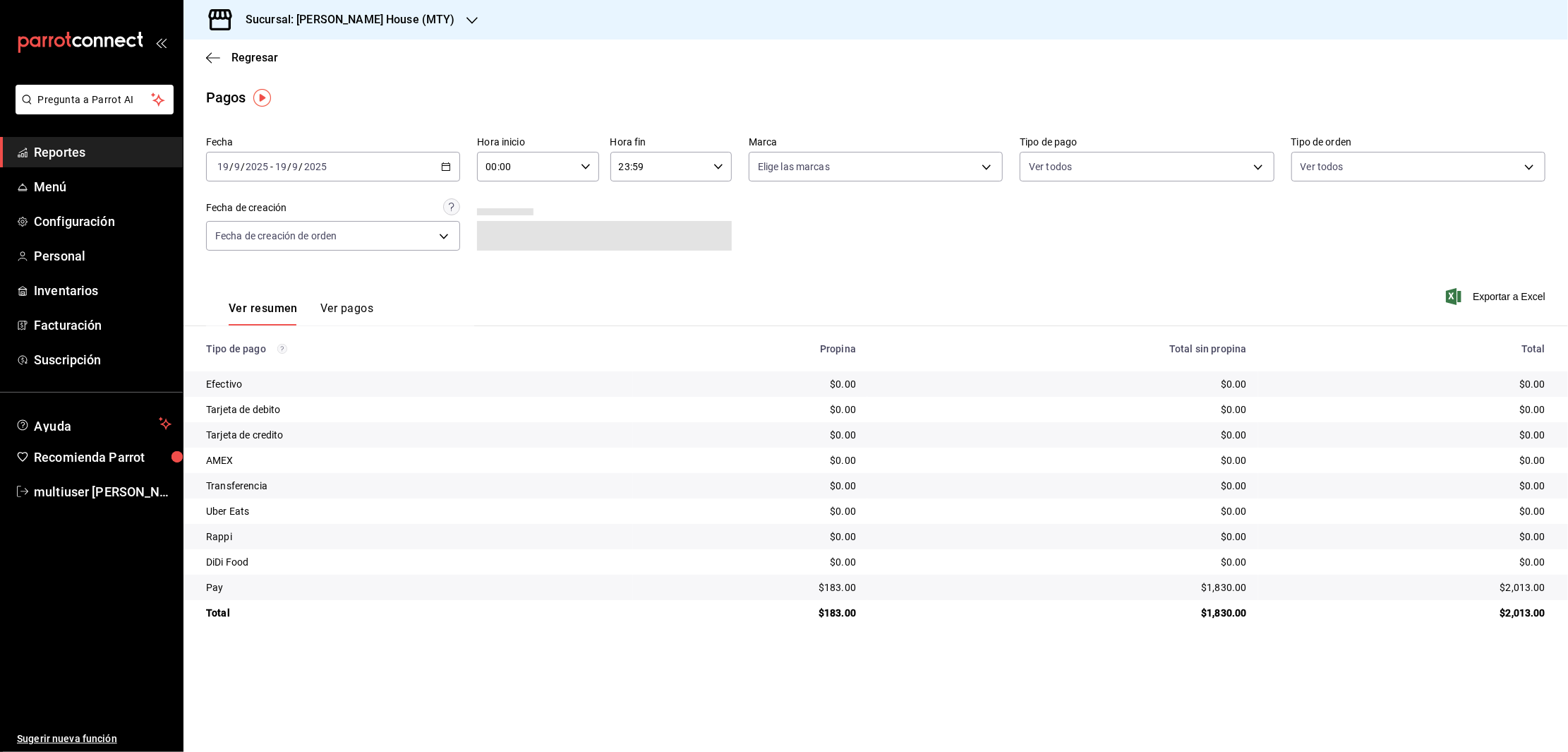
click at [449, 162] on icon "button" at bounding box center [446, 166] width 10 height 10
click at [251, 368] on span "Rango de fechas" at bounding box center [273, 368] width 110 height 15
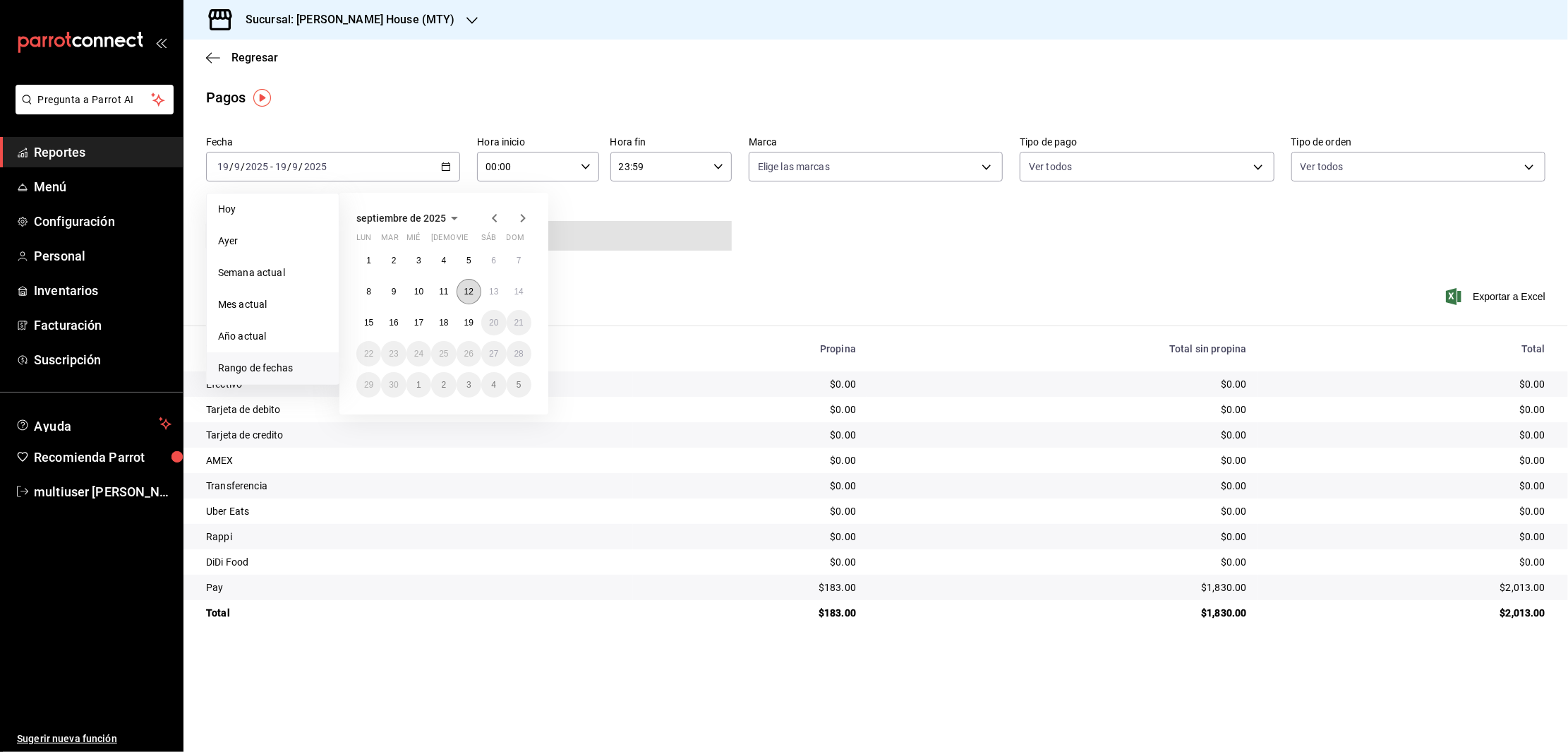
click at [468, 289] on abbr "12" at bounding box center [469, 292] width 9 height 10
click at [446, 322] on abbr "18" at bounding box center [444, 322] width 9 height 10
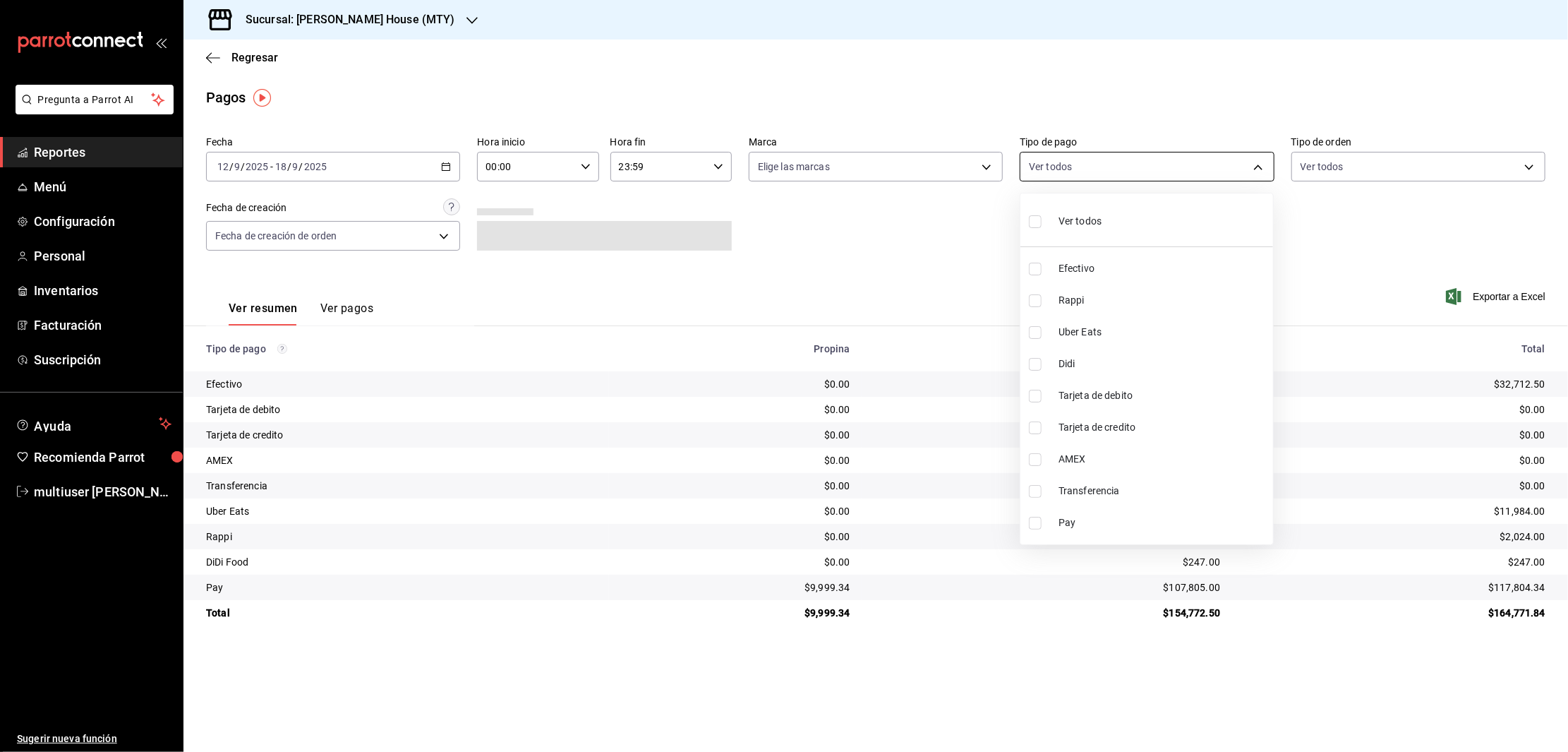
click at [1150, 155] on body "Pregunta a Parrot AI Reportes Menú Configuración Personal Inventarios Facturaci…" at bounding box center [784, 376] width 1568 height 752
click at [1418, 168] on div at bounding box center [784, 376] width 1568 height 752
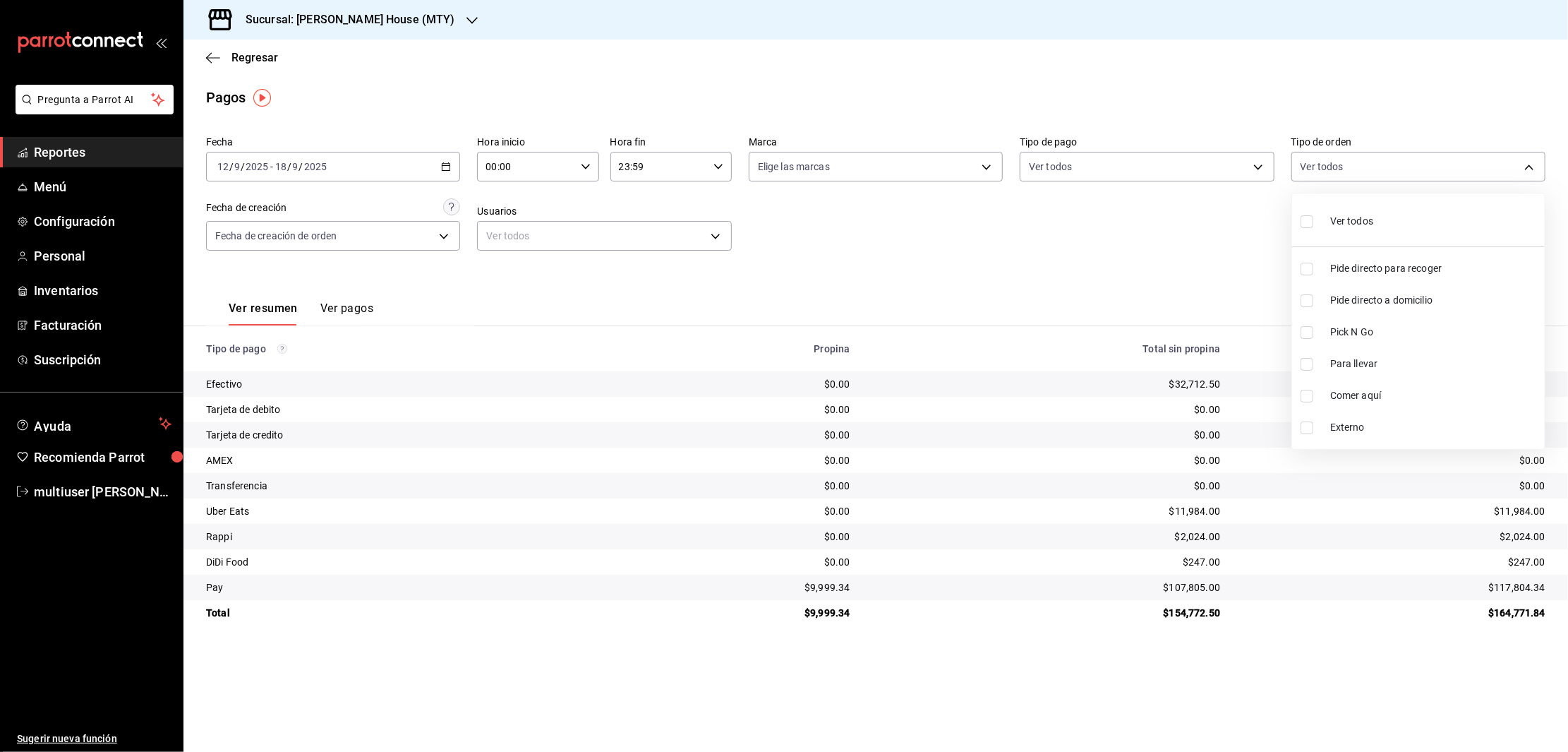
click at [1418, 168] on body "Pregunta a Parrot AI Reportes Menú Configuración Personal Inventarios Facturaci…" at bounding box center [784, 376] width 1568 height 752
click at [1301, 399] on input "checkbox" at bounding box center [1306, 396] width 13 height 13
checkbox input "true"
type input "a236aaaa-0473-462e-ba0d-d55faa974d3c"
click at [619, 236] on div at bounding box center [784, 376] width 1568 height 752
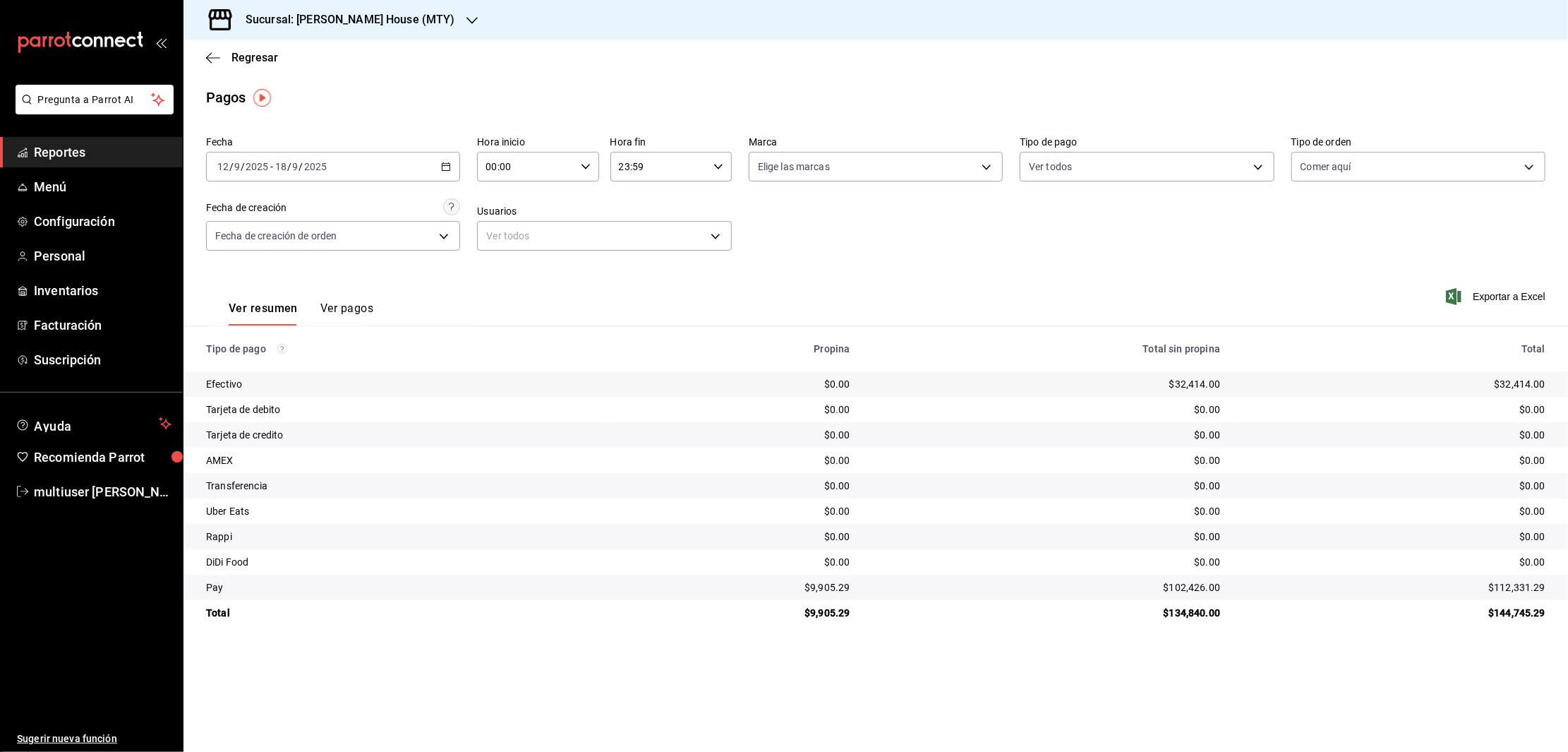
click at [619, 236] on body "Pregunta a Parrot AI Reportes Menú Configuración Personal Inventarios Facturaci…" at bounding box center [784, 376] width 1568 height 752
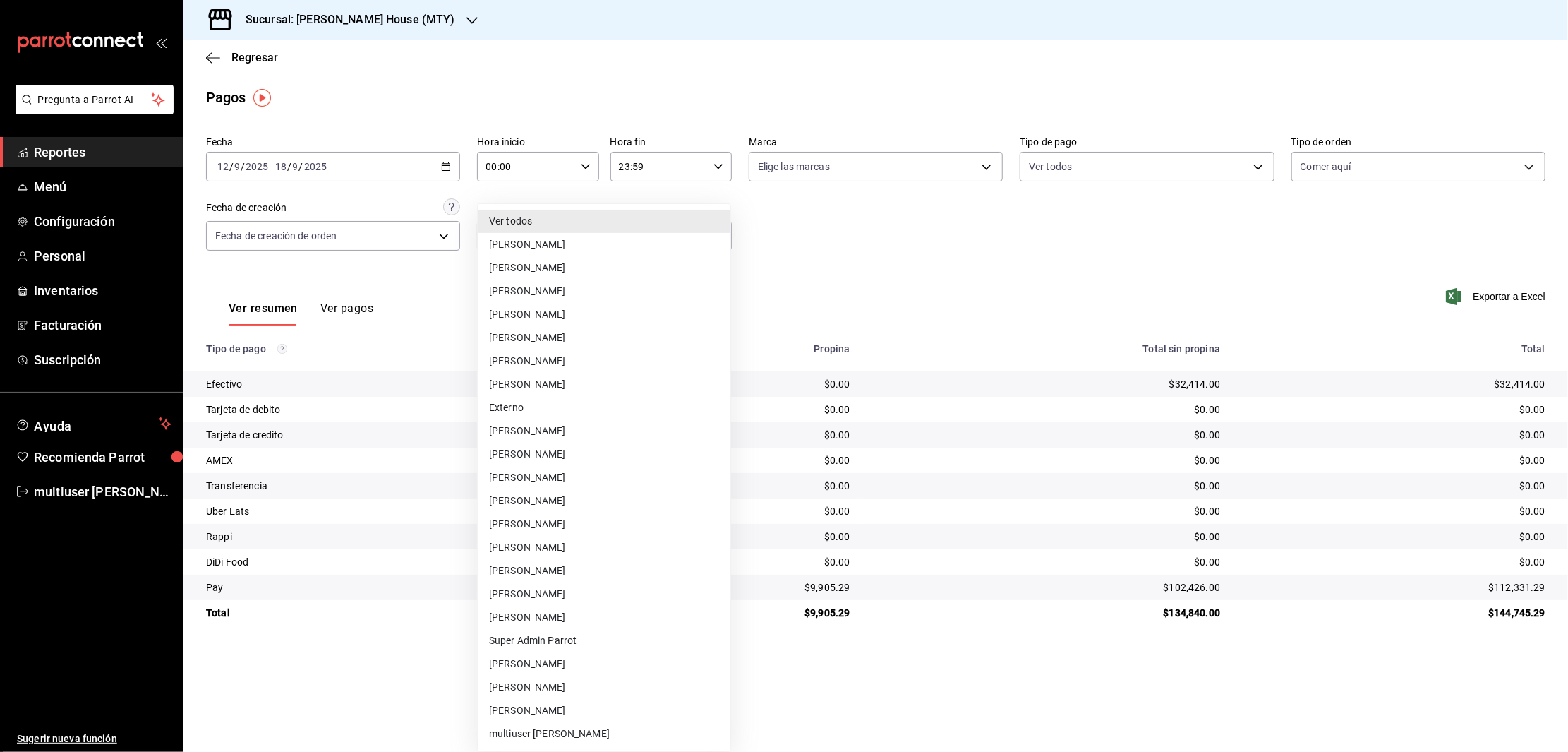
click at [517, 520] on li "[PERSON_NAME]" at bounding box center [604, 524] width 253 height 24
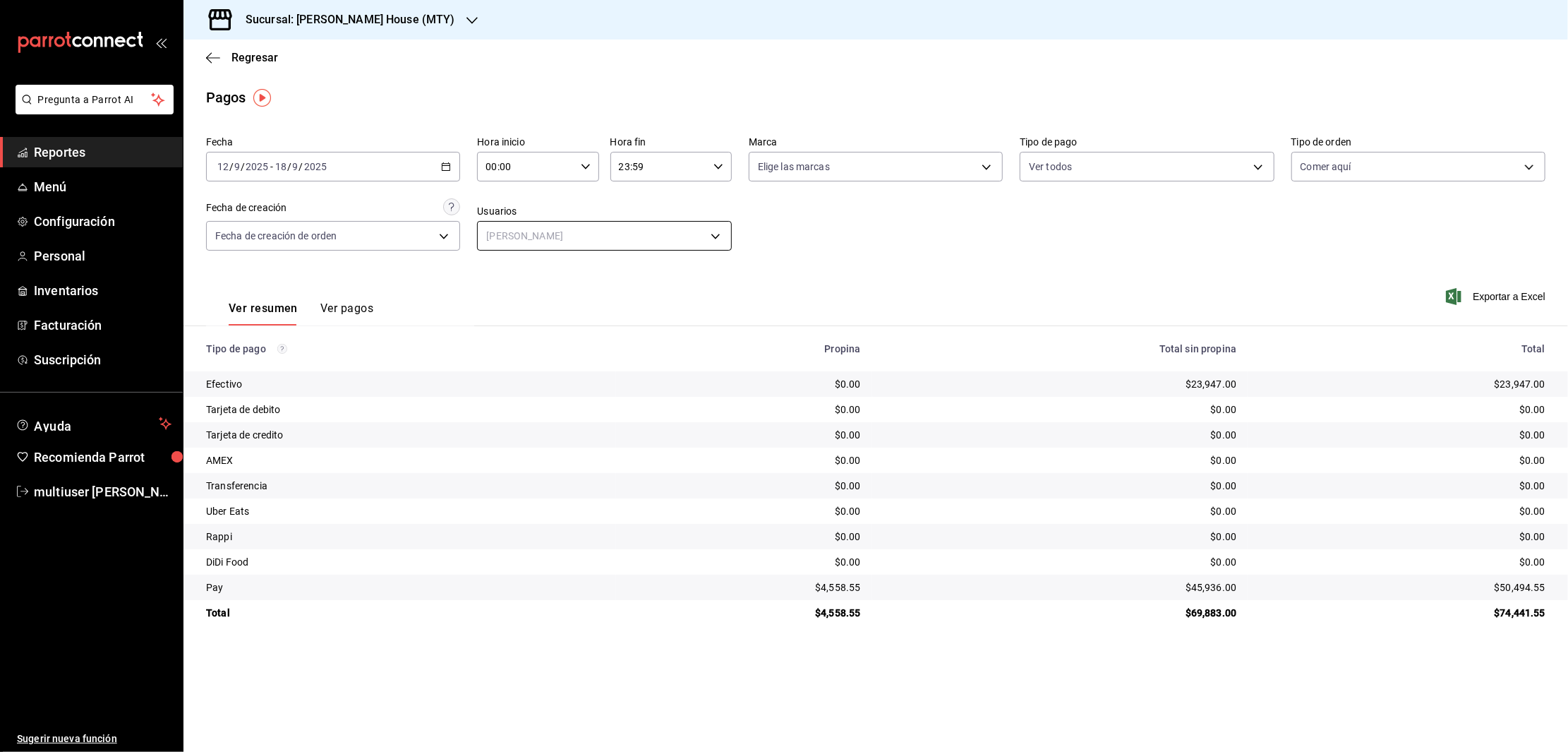
click at [712, 236] on body "Pregunta a Parrot AI Reportes Menú Configuración Personal Inventarios Facturaci…" at bounding box center [784, 376] width 1568 height 752
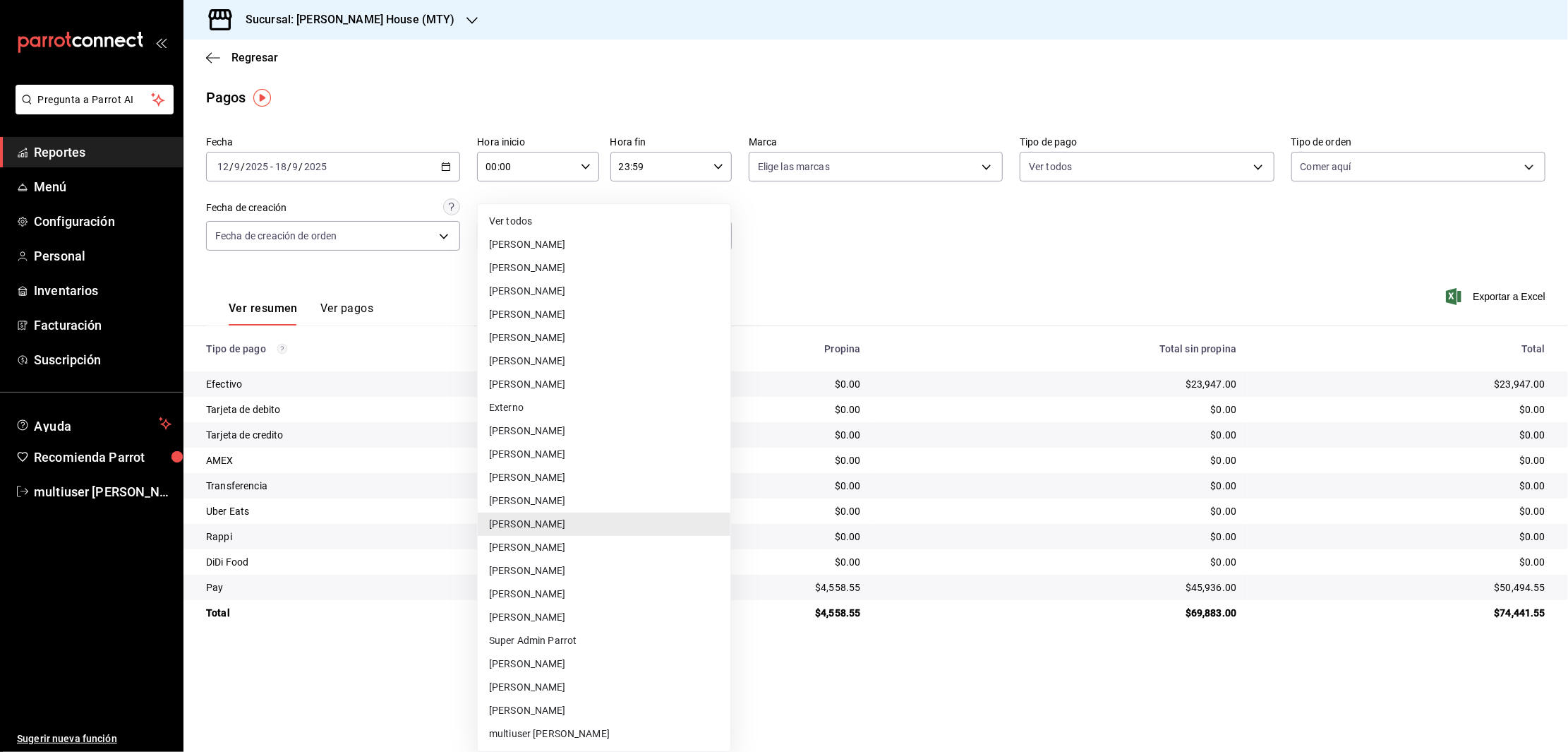
click at [529, 542] on li "[PERSON_NAME]" at bounding box center [604, 548] width 253 height 24
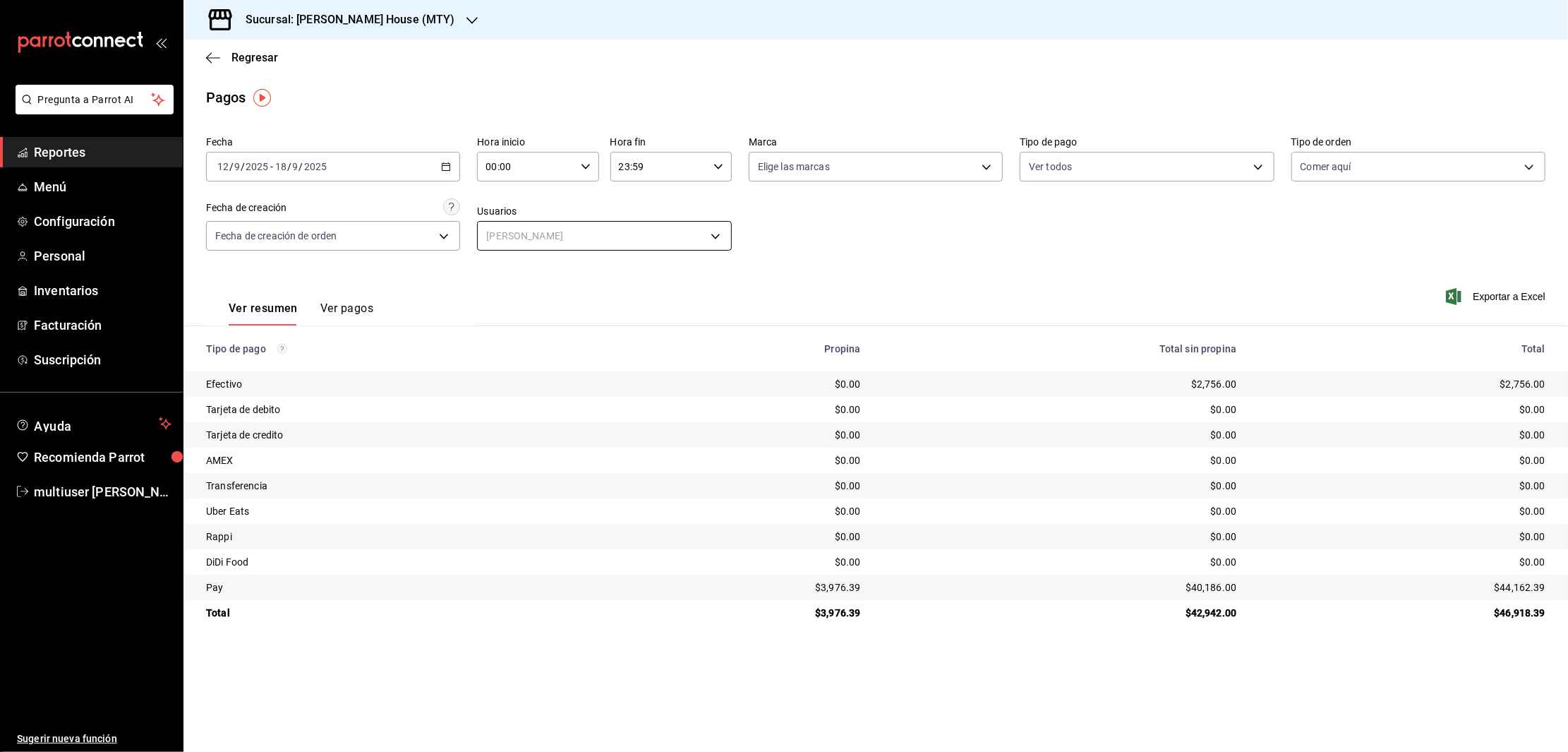
click at [712, 232] on body "Pregunta a Parrot AI Reportes Menú Configuración Personal Inventarios Facturaci…" at bounding box center [784, 376] width 1568 height 752
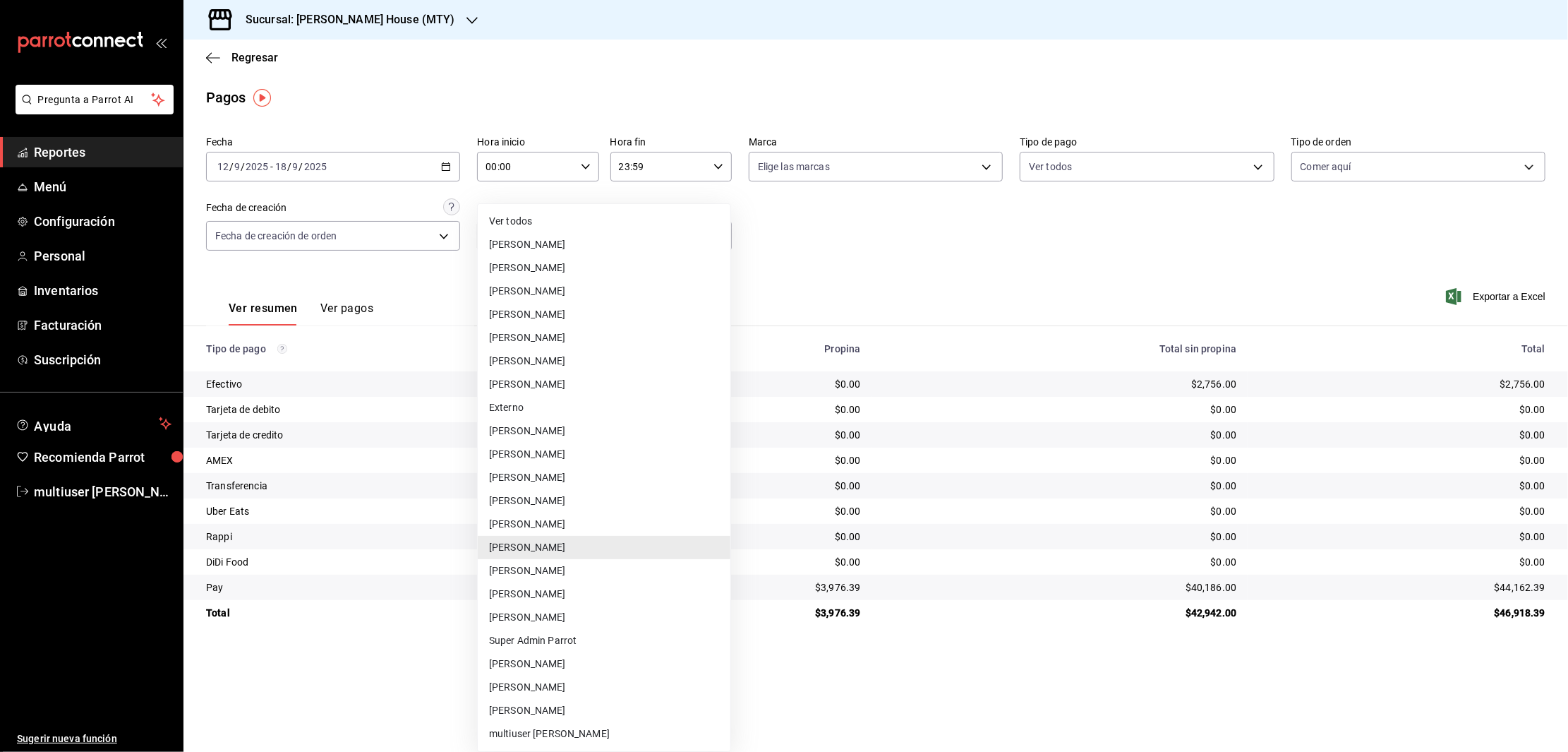
click at [522, 683] on li "[PERSON_NAME]" at bounding box center [604, 687] width 253 height 24
type input "02f43c51-eaef-4eb7-b5e8-b2838a9faec0"
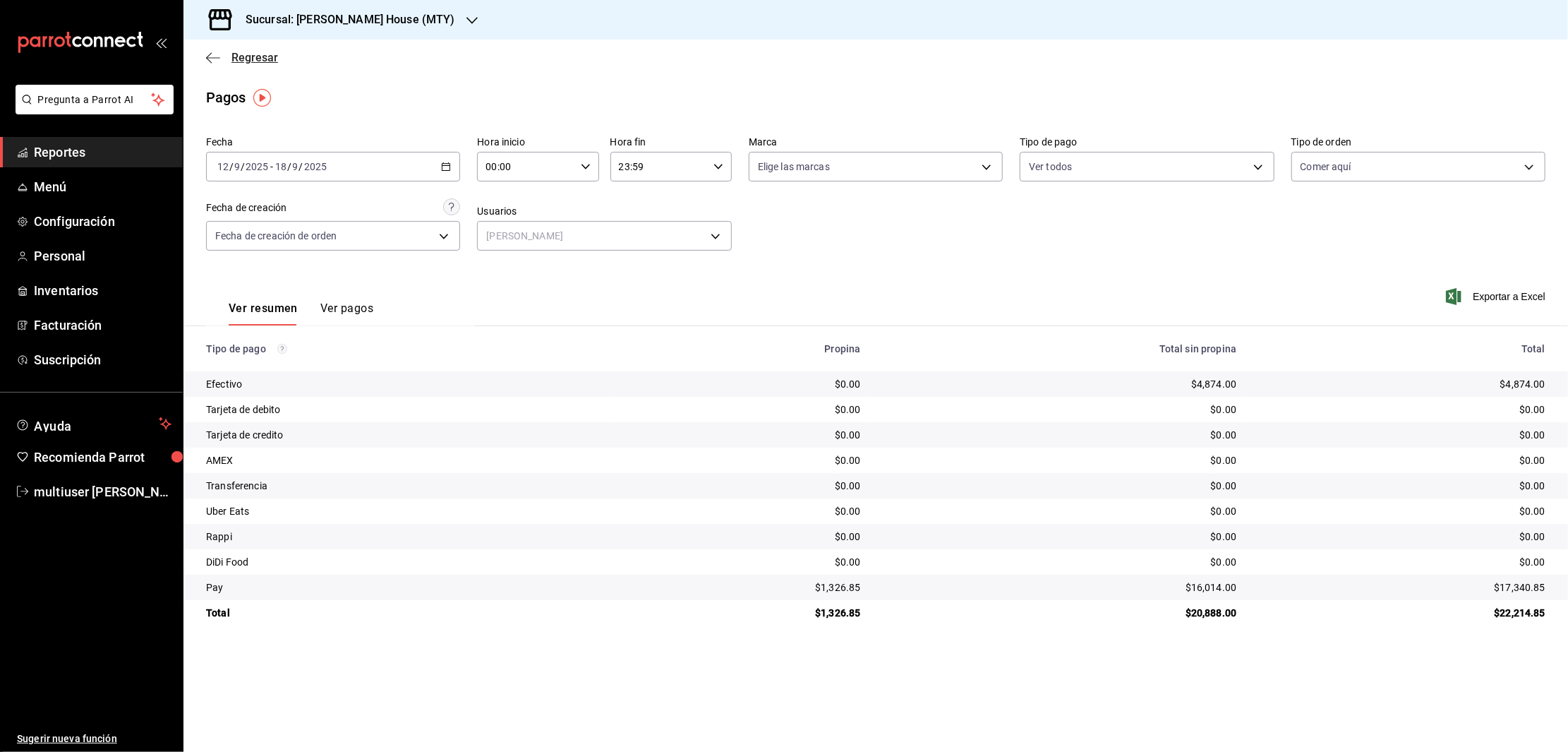
click at [215, 55] on icon "button" at bounding box center [213, 58] width 14 height 13
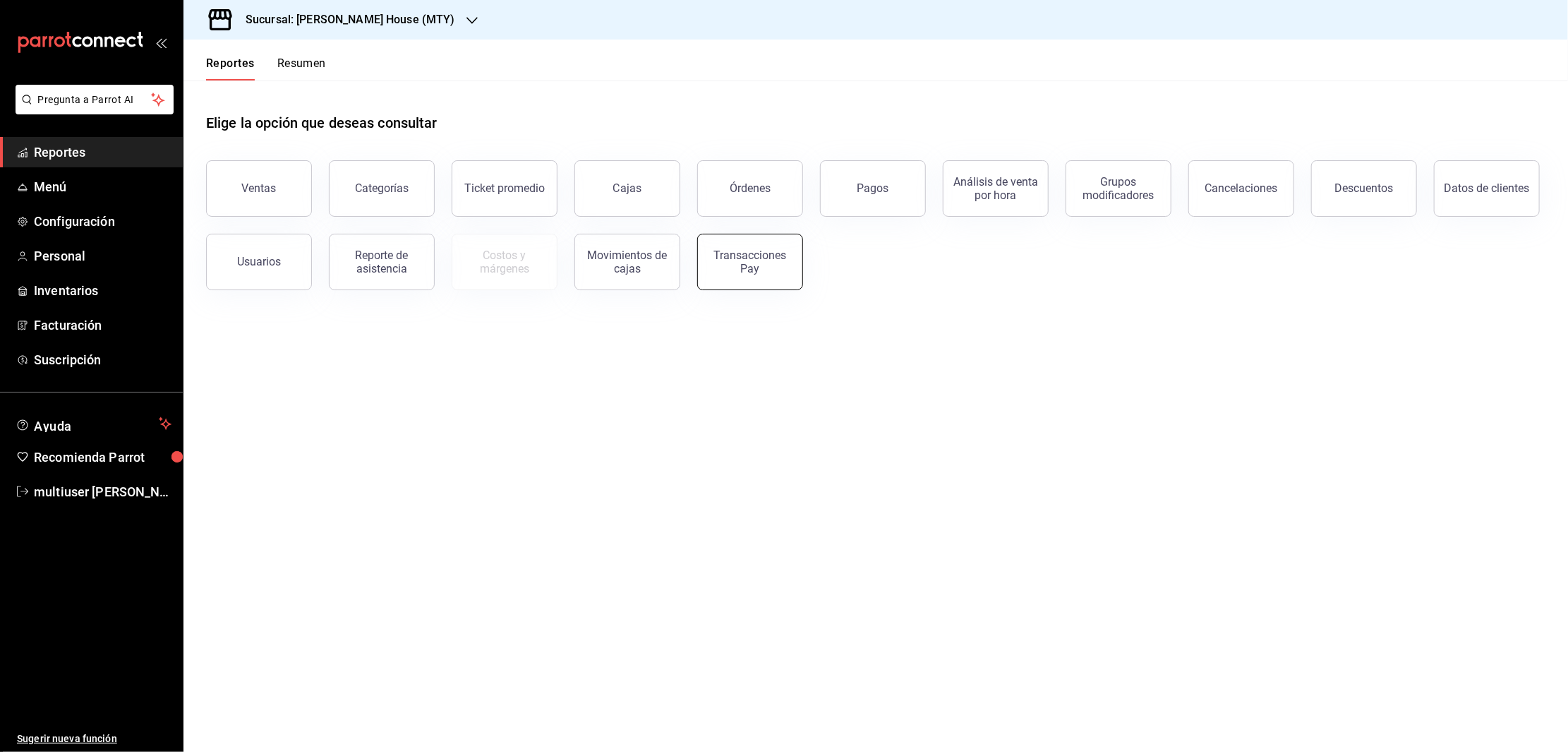
click at [741, 263] on div "Transacciones Pay" at bounding box center [749, 262] width 87 height 27
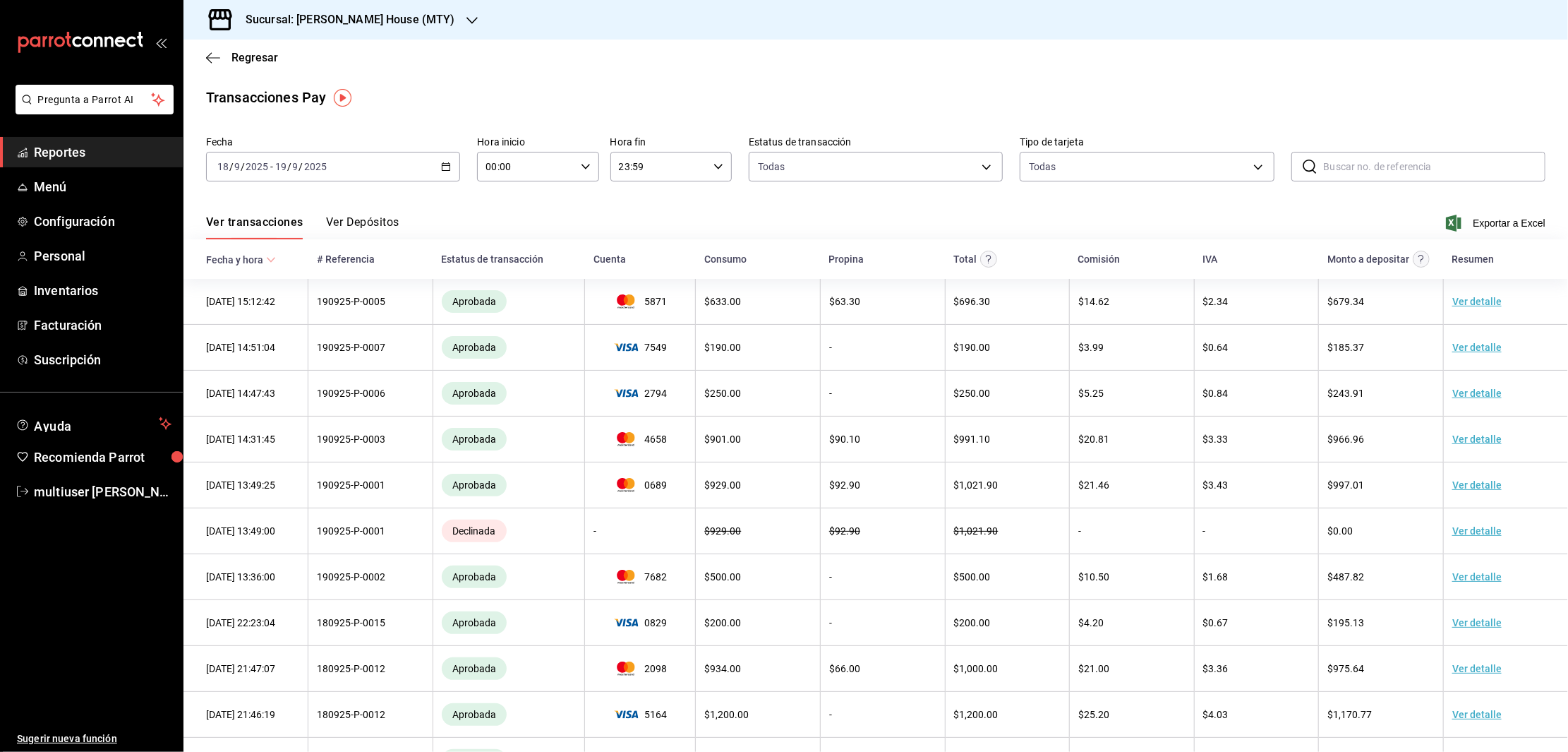
click at [440, 173] on div "[DATE] [DATE] - [DATE] [DATE]" at bounding box center [333, 167] width 254 height 30
click at [264, 359] on li "Rango de fechas" at bounding box center [272, 368] width 132 height 32
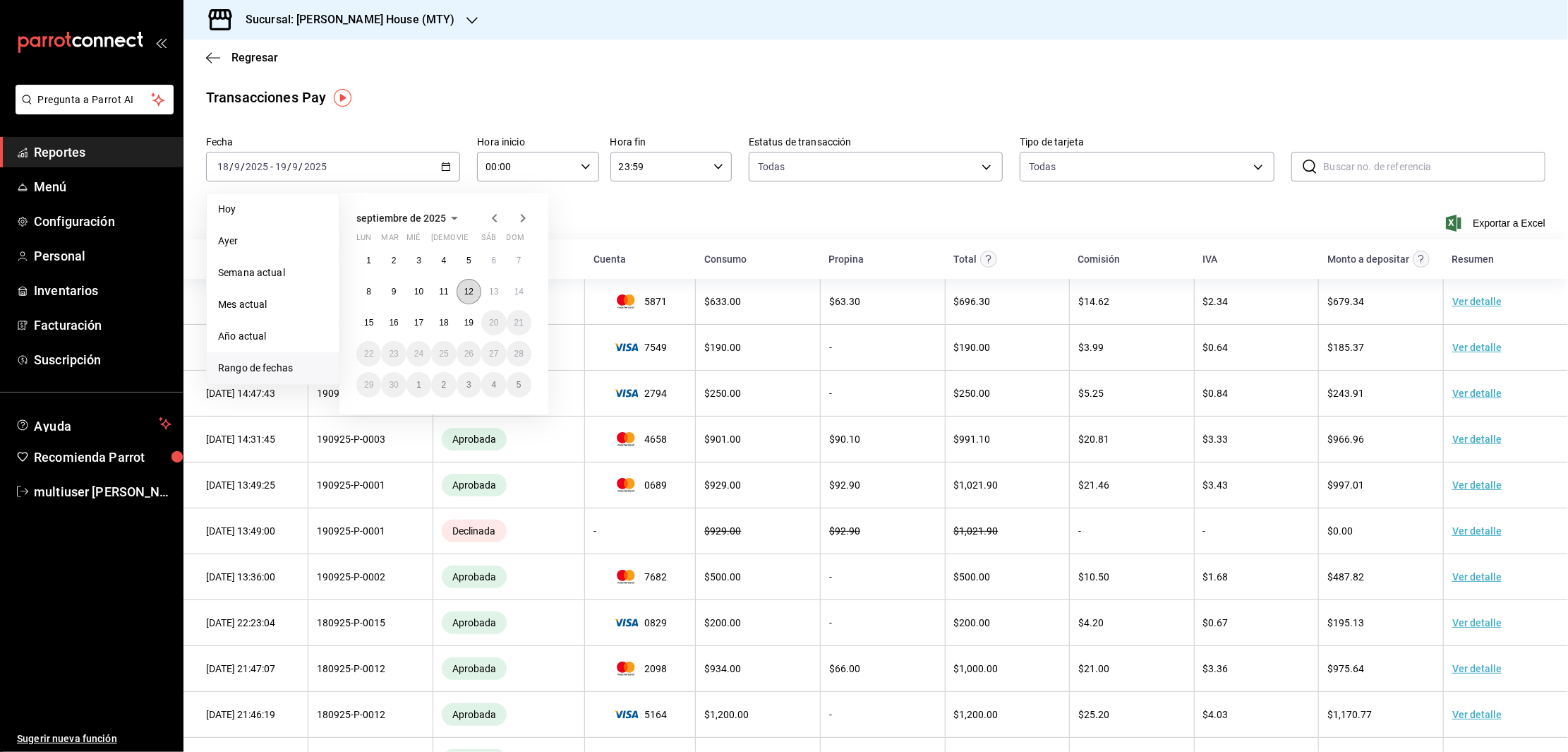
click at [461, 287] on button "12" at bounding box center [468, 292] width 24 height 25
click at [440, 319] on abbr "18" at bounding box center [444, 322] width 9 height 10
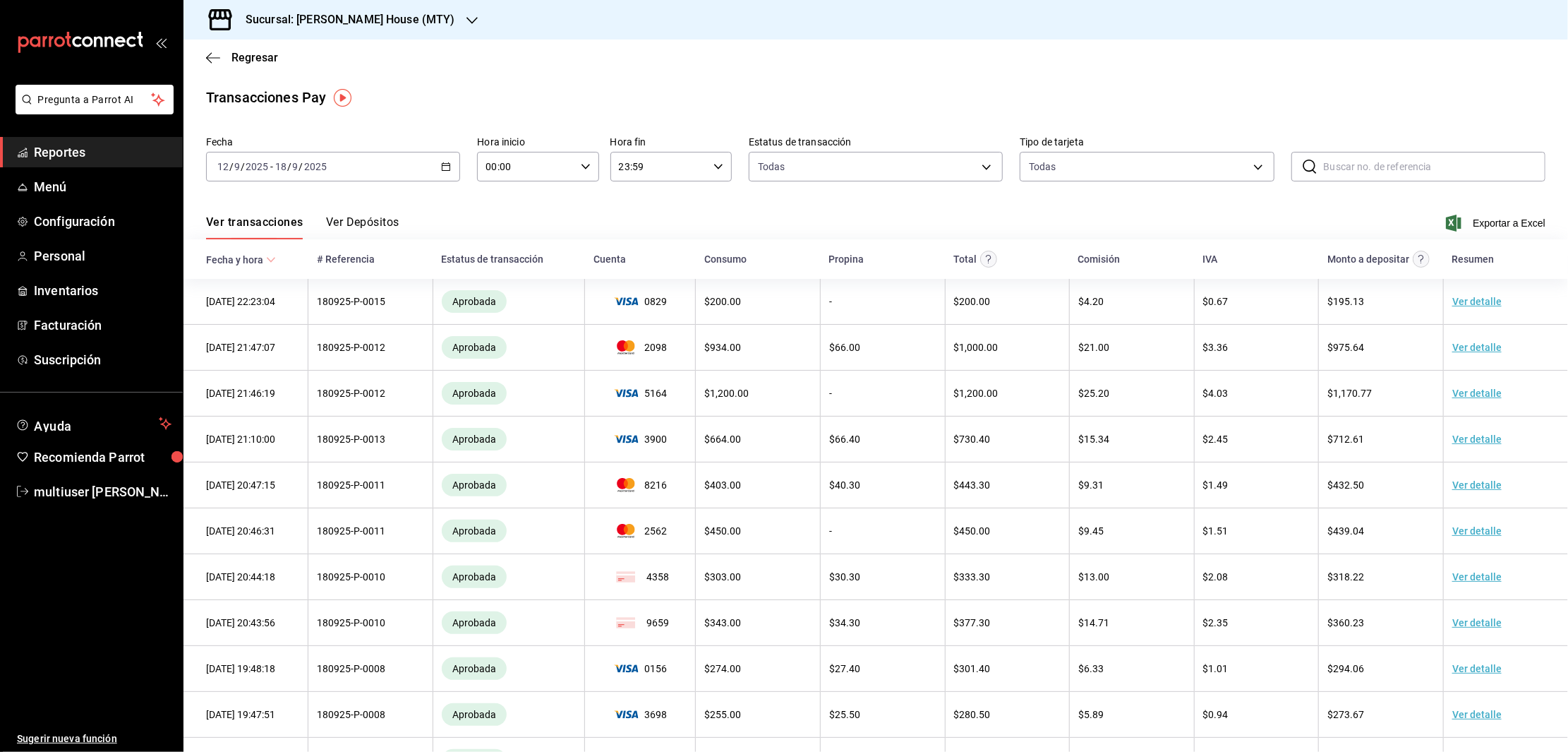
click at [428, 165] on div "[DATE] [DATE] - [DATE] [DATE]" at bounding box center [333, 167] width 254 height 30
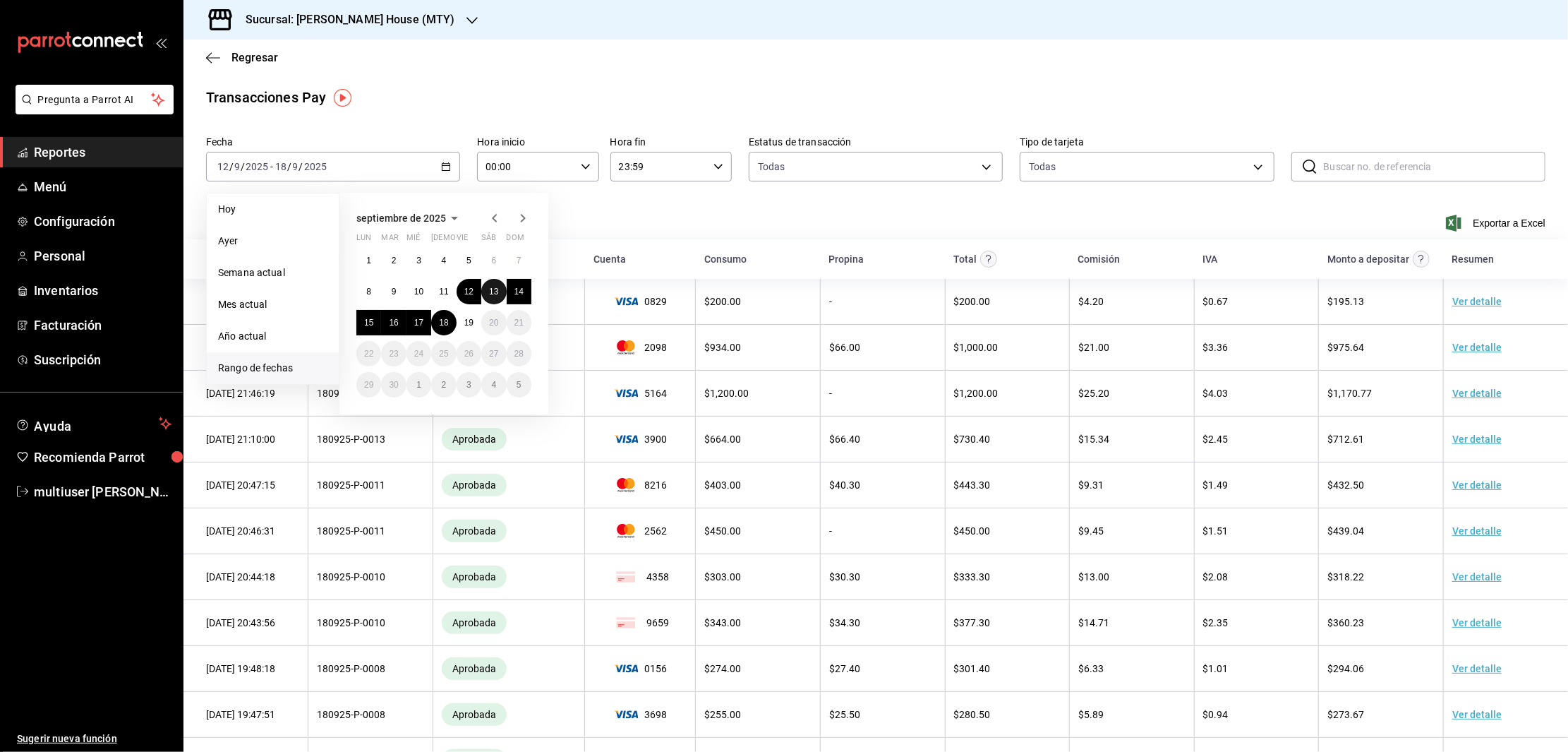
click at [492, 291] on abbr "13" at bounding box center [494, 292] width 9 height 10
click at [467, 325] on abbr "19" at bounding box center [469, 322] width 9 height 10
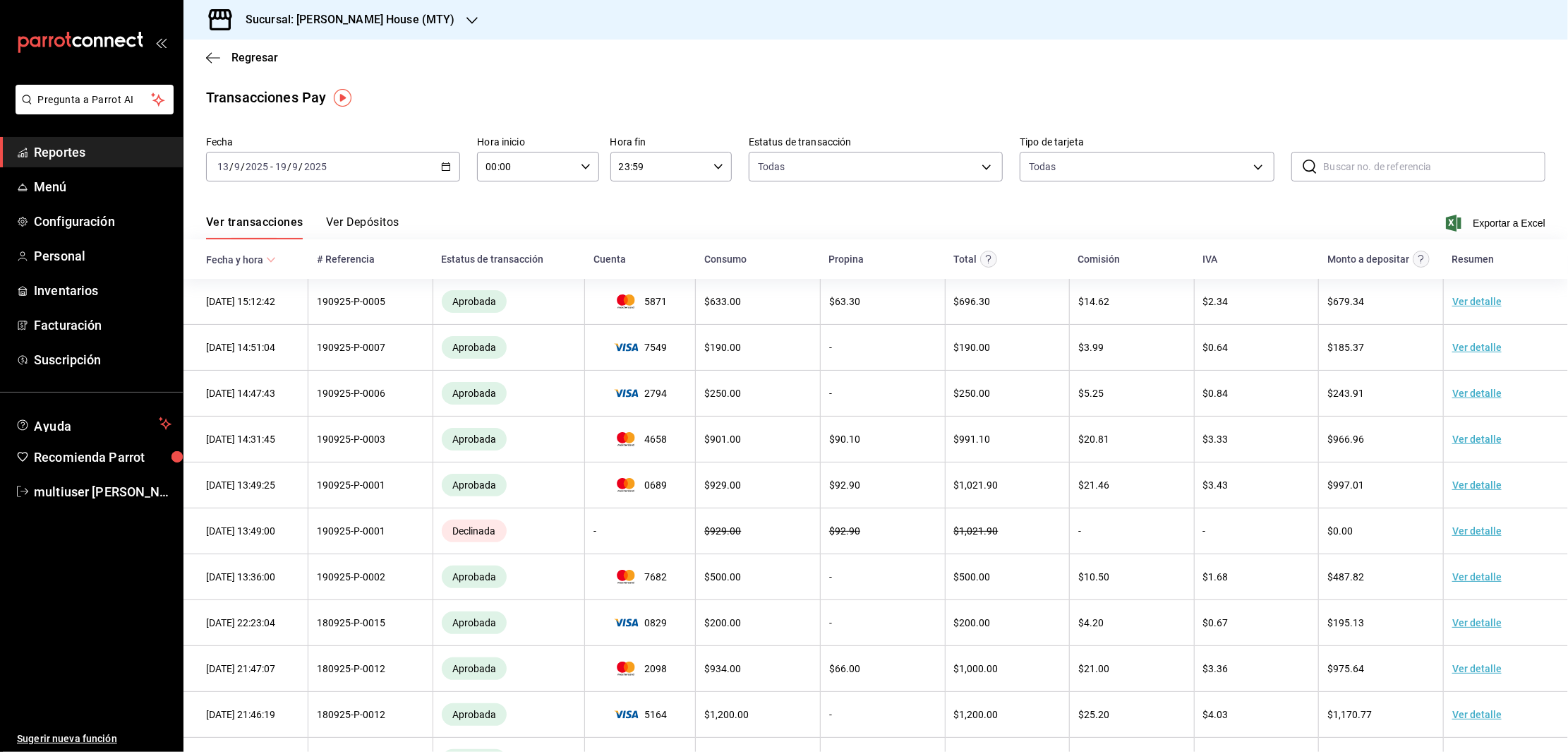
click at [376, 228] on button "Ver Depósitos" at bounding box center [362, 227] width 73 height 24
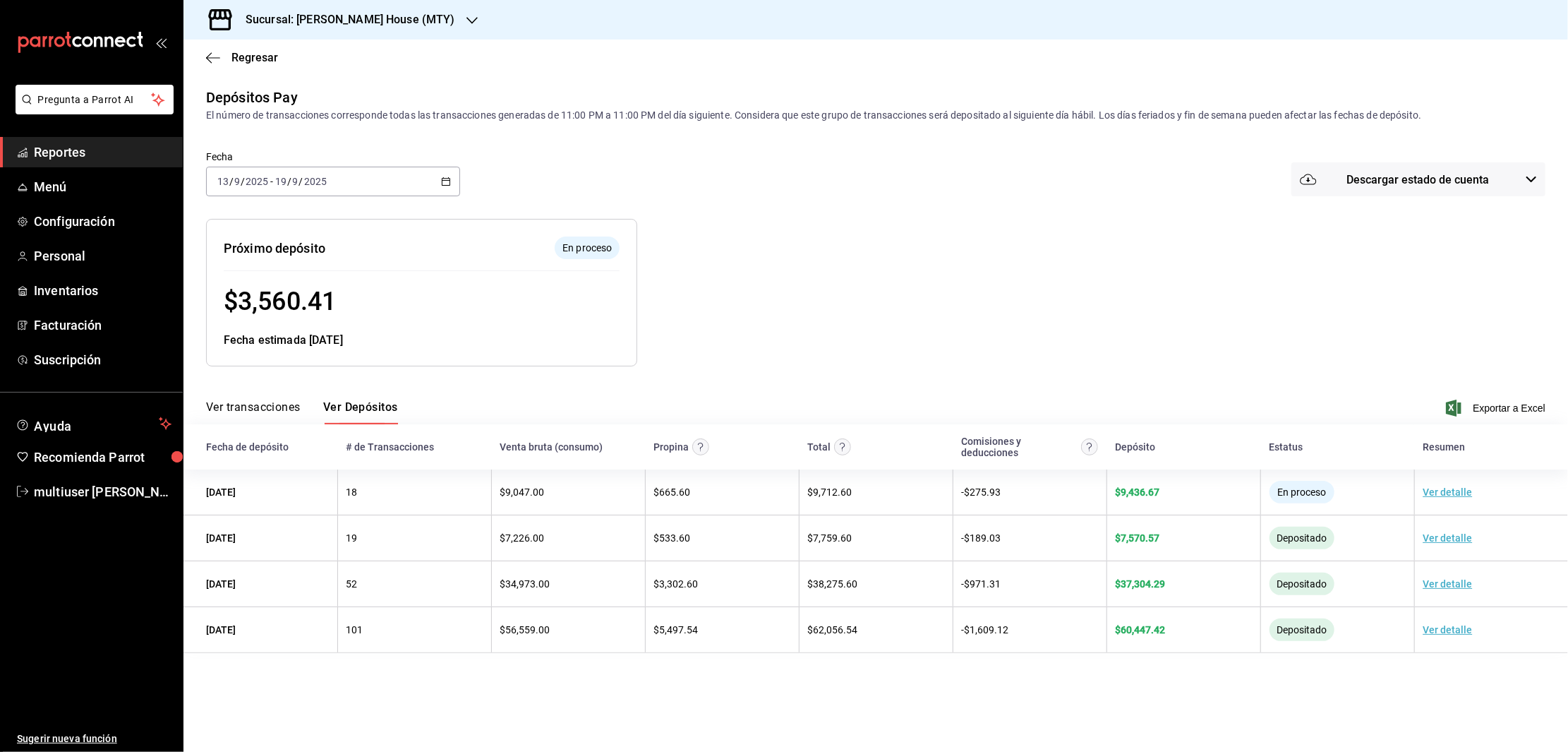
click at [1321, 288] on div "Resumen de depósitos: [DATE] - [DATE] Venta bruta: $ 117,804.34 Comisiones (IVA…" at bounding box center [864, 281] width 1362 height 170
click at [213, 58] on icon "button" at bounding box center [213, 58] width 14 height 13
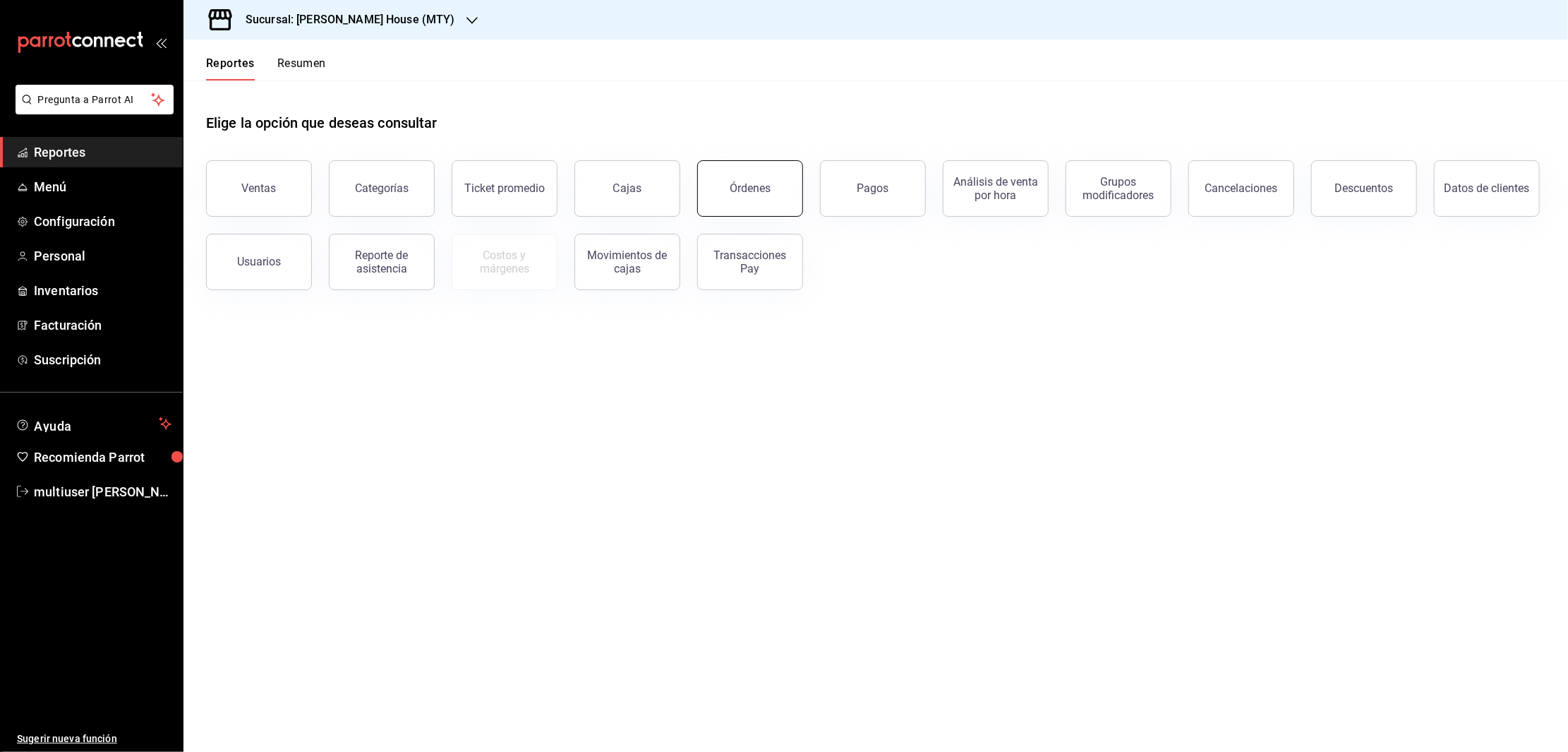
click at [741, 189] on div "Órdenes" at bounding box center [750, 188] width 41 height 13
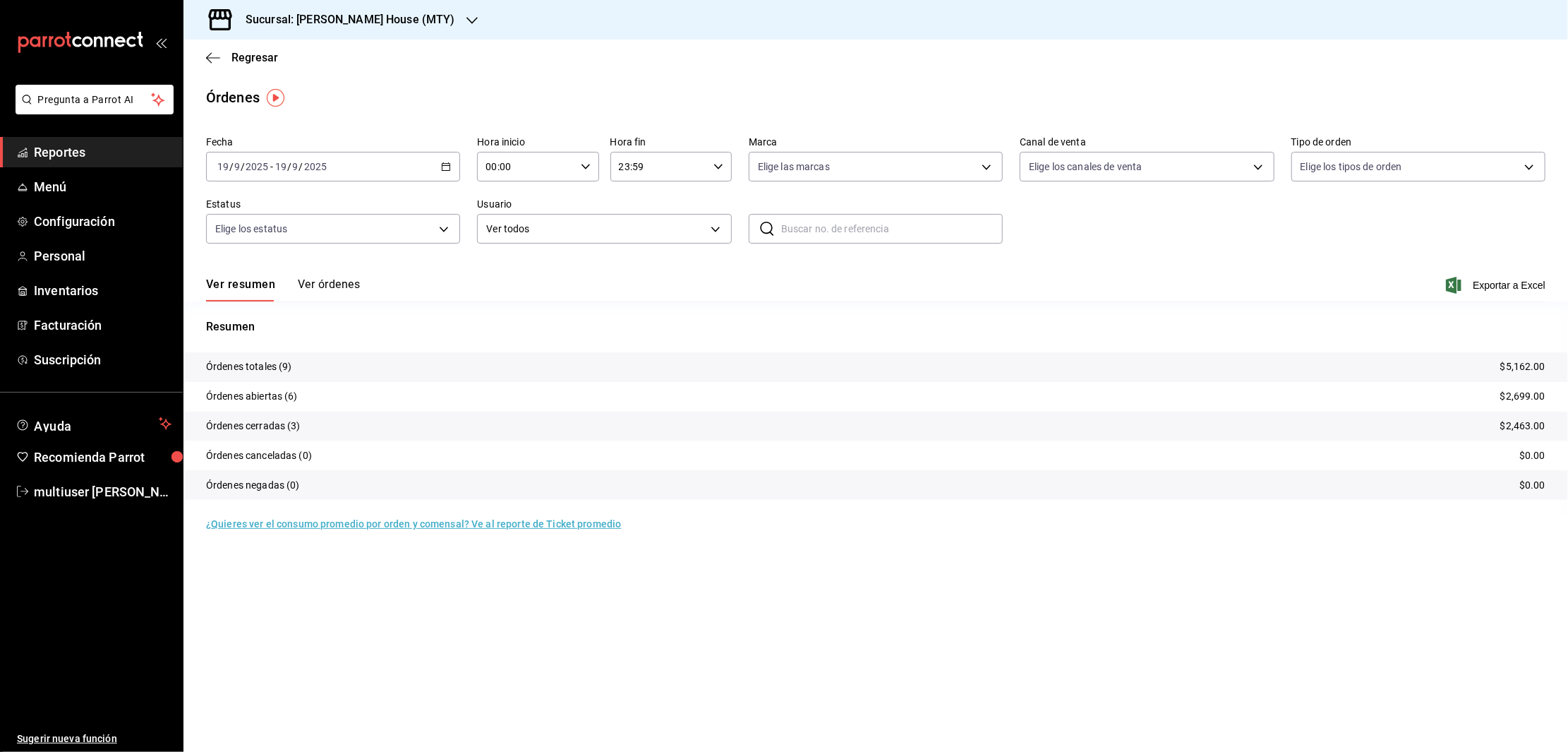
click at [446, 169] on icon "button" at bounding box center [446, 166] width 10 height 10
click at [254, 359] on li "Rango de fechas" at bounding box center [272, 368] width 132 height 32
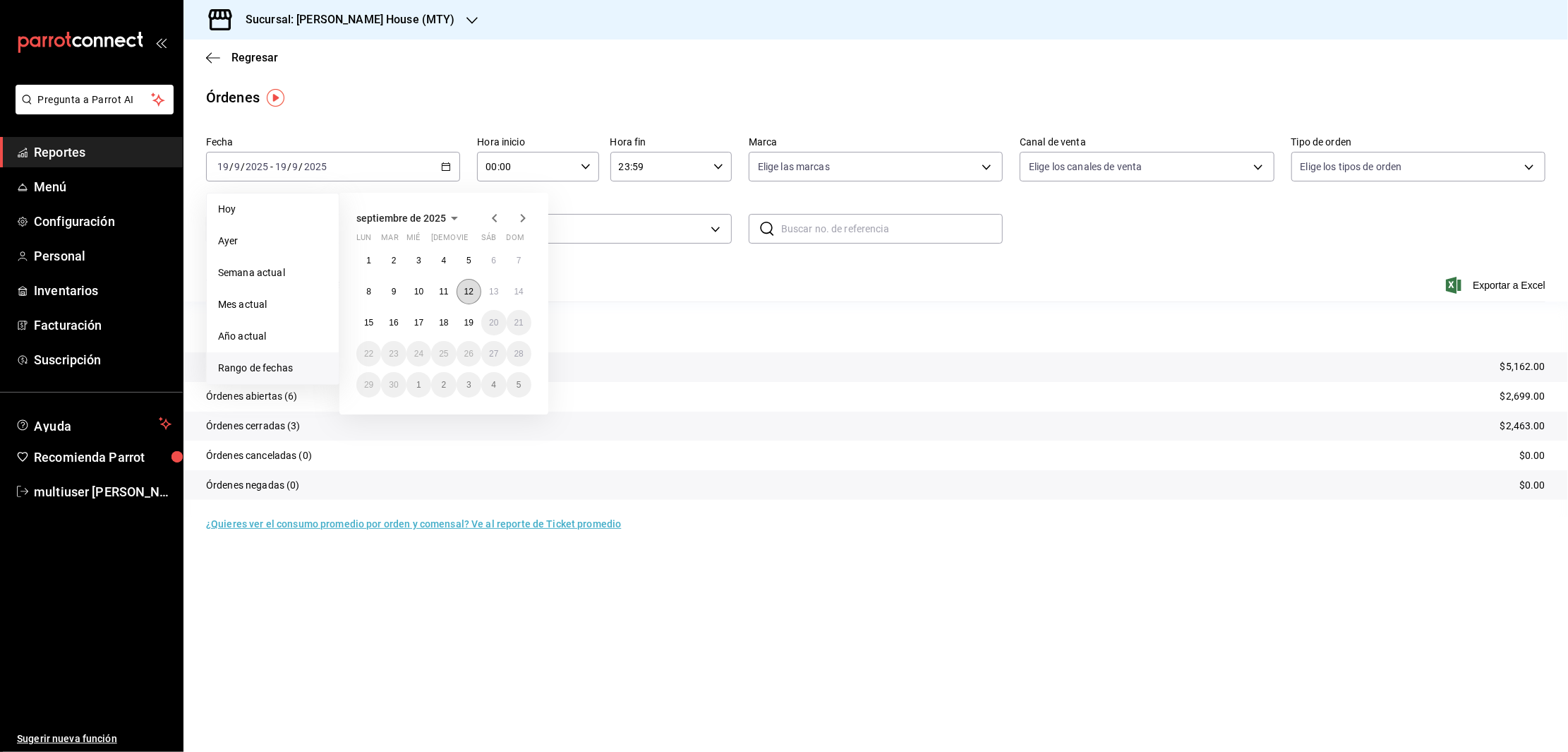
click at [464, 292] on abbr "12" at bounding box center [469, 292] width 9 height 10
click at [437, 319] on button "18" at bounding box center [443, 322] width 24 height 25
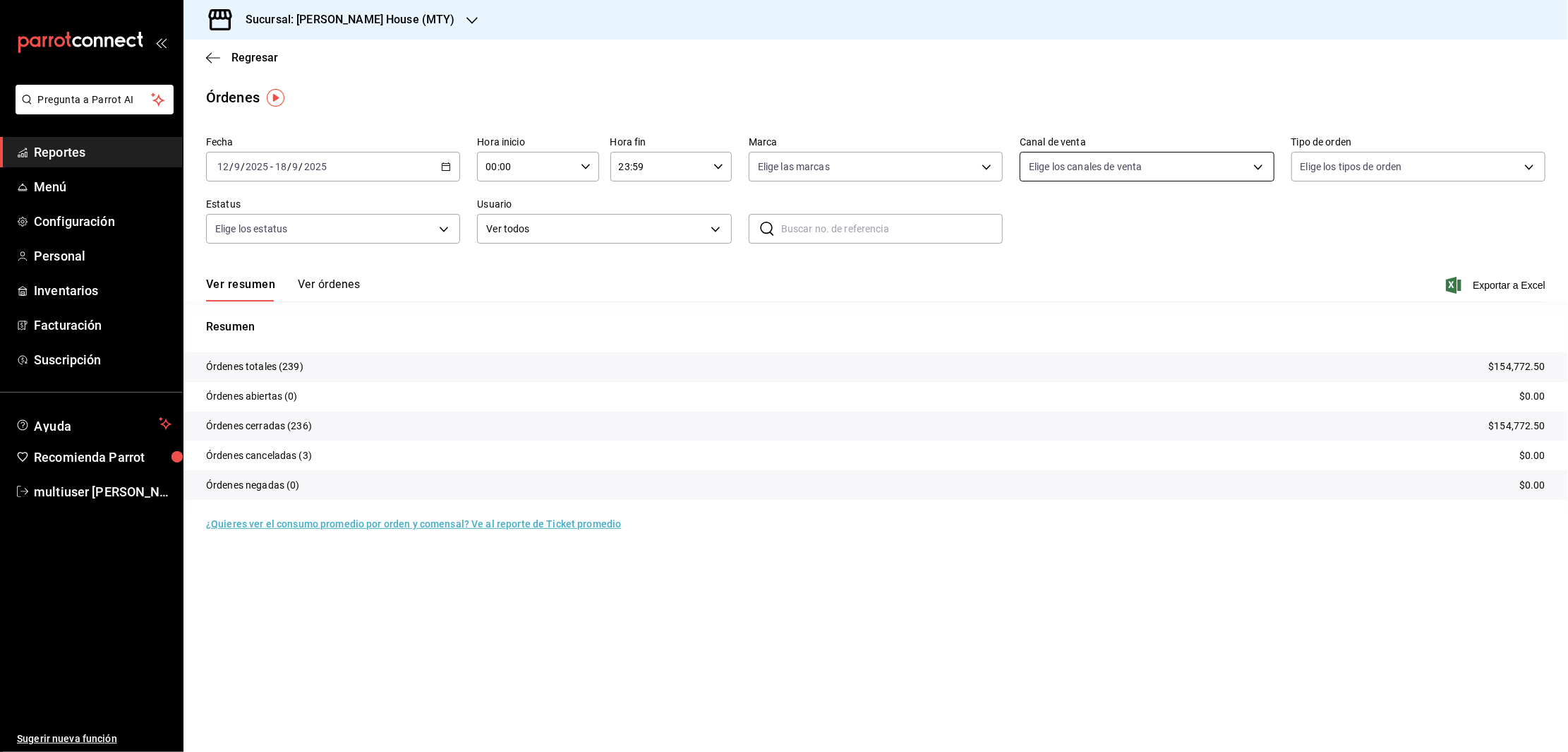
click at [1248, 162] on body "Pregunta a Parrot AI Reportes Menú Configuración Personal Inventarios Facturaci…" at bounding box center [784, 376] width 1568 height 752
click at [1035, 267] on input "checkbox" at bounding box center [1035, 269] width 13 height 13
checkbox input "true"
type input "PARROT"
click at [1386, 165] on div at bounding box center [784, 376] width 1568 height 752
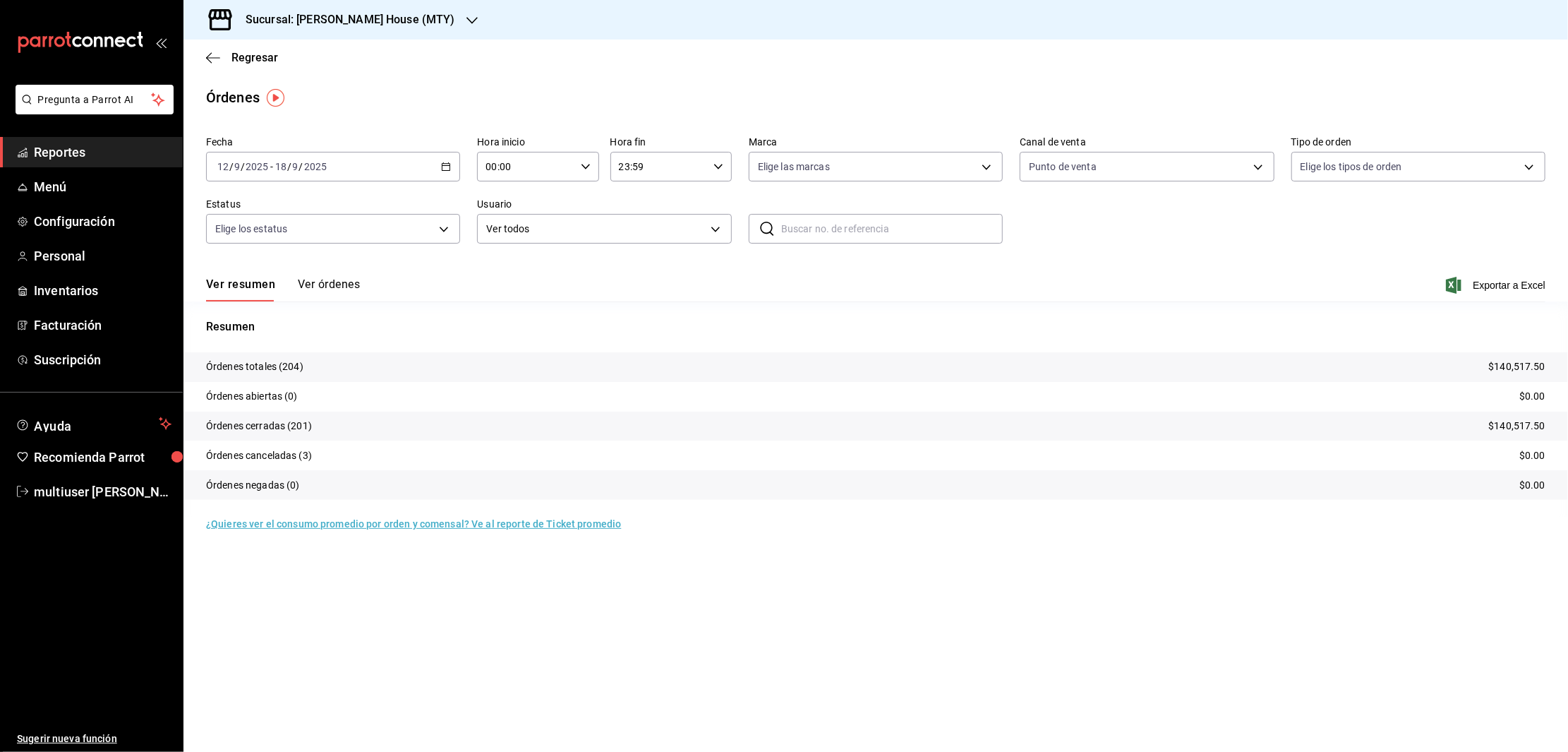
click at [1386, 165] on body "Pregunta a Parrot AI Reportes Menú Configuración Personal Inventarios Facturaci…" at bounding box center [784, 376] width 1568 height 752
click at [1307, 395] on input "checkbox" at bounding box center [1306, 396] width 13 height 13
checkbox input "true"
type input "a236aaaa-0473-462e-ba0d-d55faa974d3c"
click at [909, 632] on div at bounding box center [784, 376] width 1568 height 752
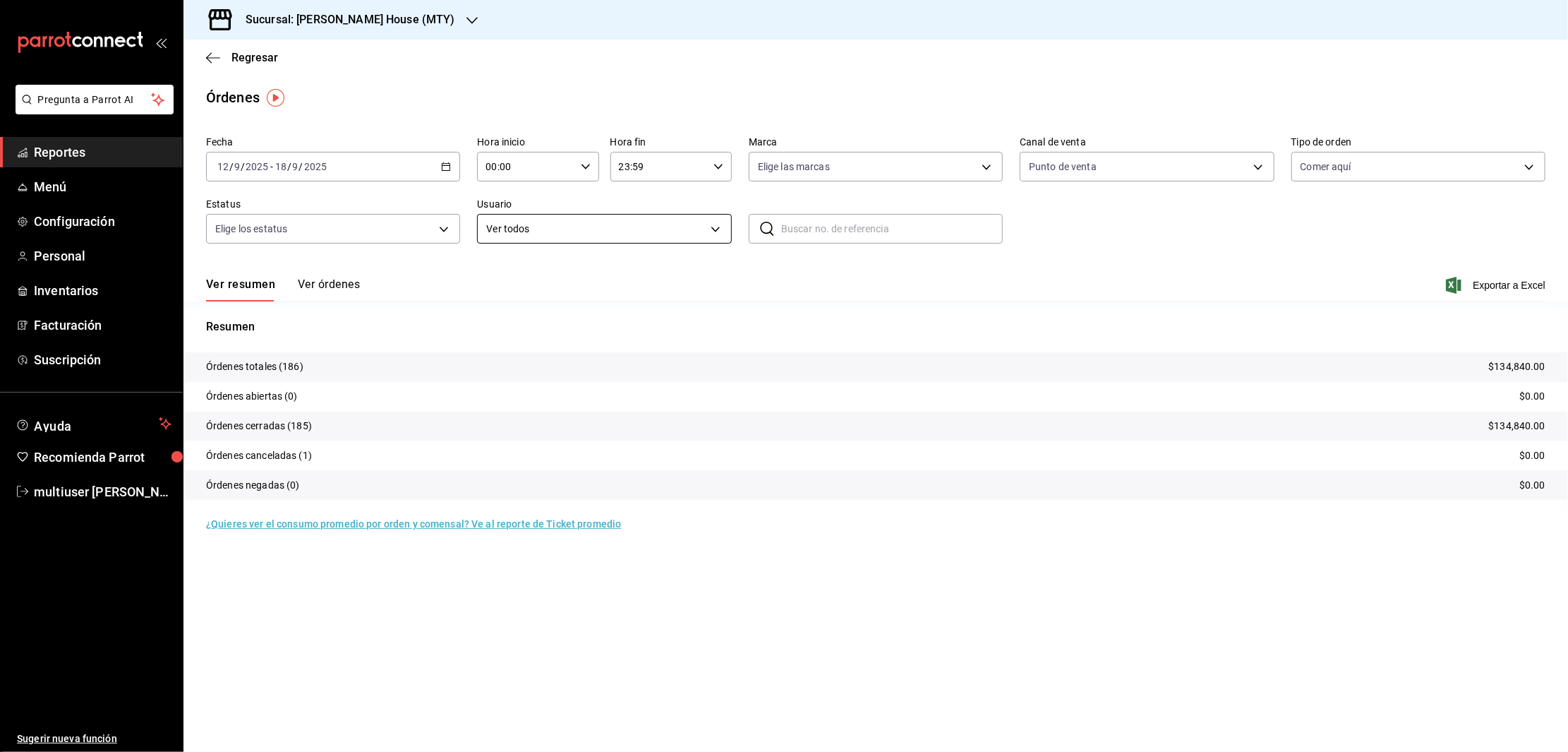
click at [678, 227] on body "Pregunta a Parrot AI Reportes Menú Configuración Personal Inventarios Facturaci…" at bounding box center [784, 376] width 1568 height 752
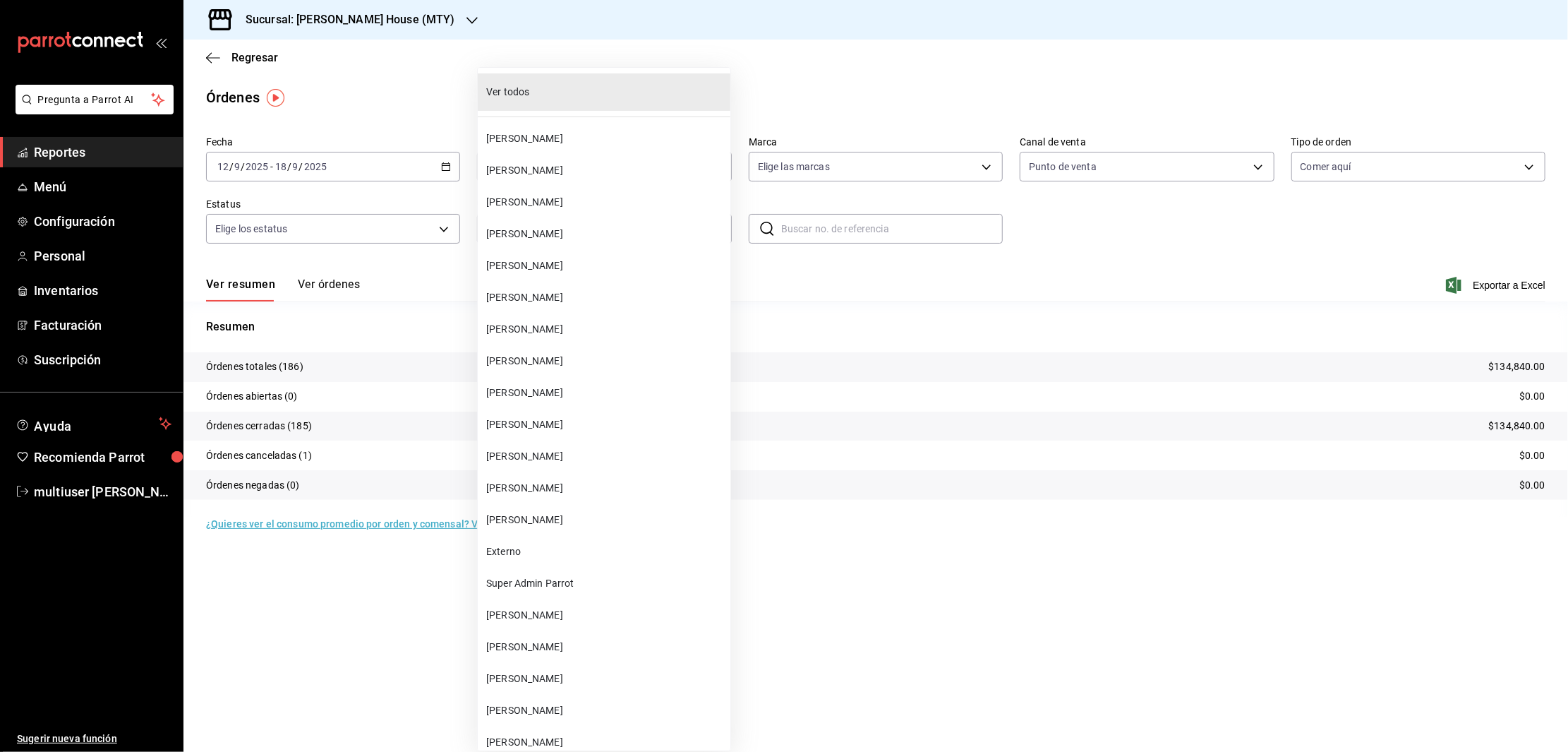
click at [526, 445] on li "[PERSON_NAME]" at bounding box center [604, 456] width 253 height 32
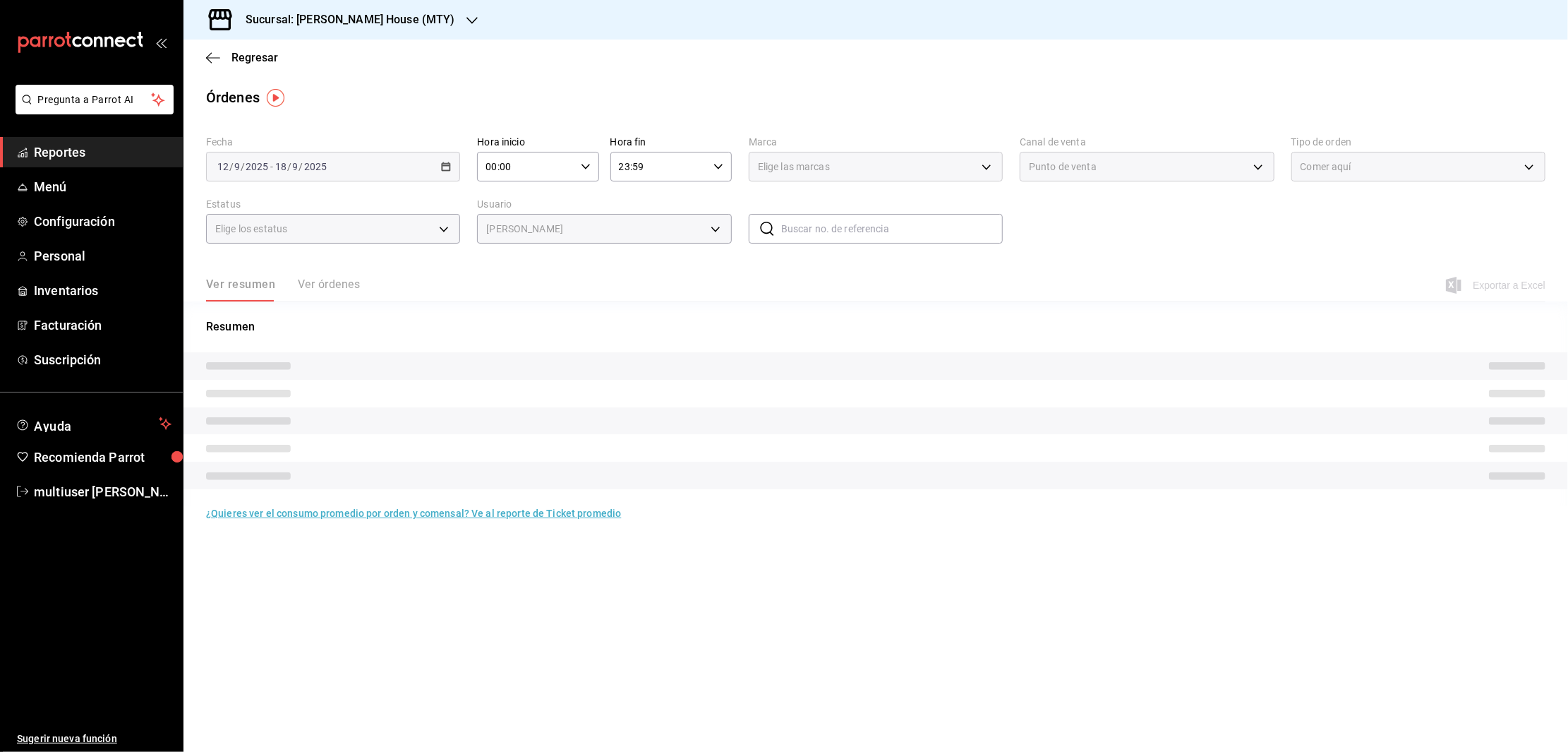
type input "02f43c51-eaef-4eb7-b5e8-b2838a9faec0"
